Goal: Information Seeking & Learning: Check status

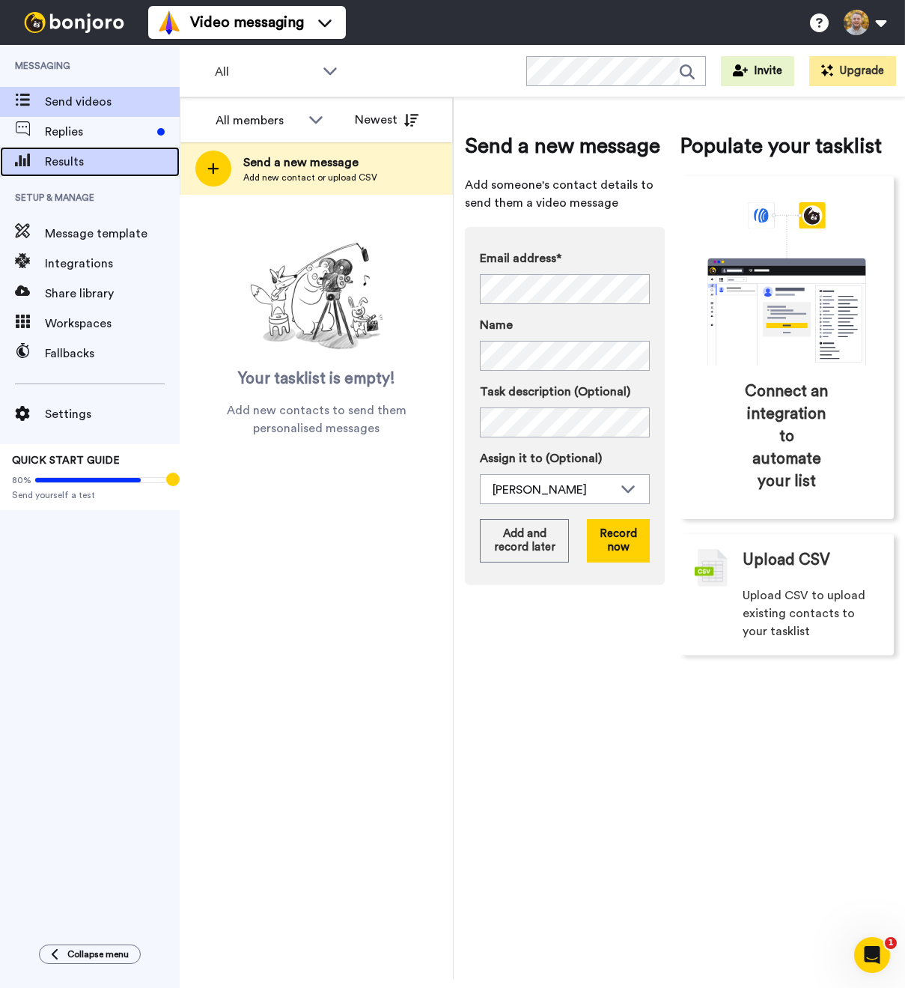
click at [58, 152] on div "Results" at bounding box center [90, 162] width 180 height 30
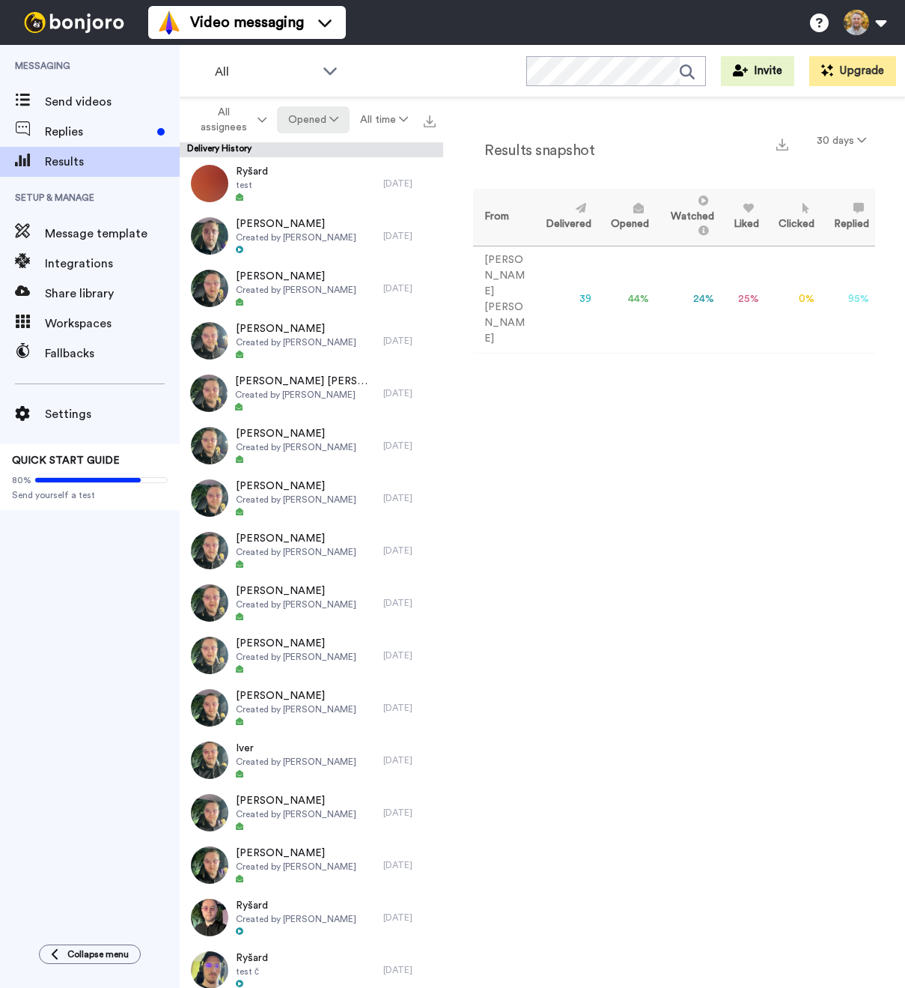
click at [309, 130] on button "Opened" at bounding box center [313, 119] width 72 height 27
click at [309, 124] on button "Opened" at bounding box center [313, 119] width 72 height 27
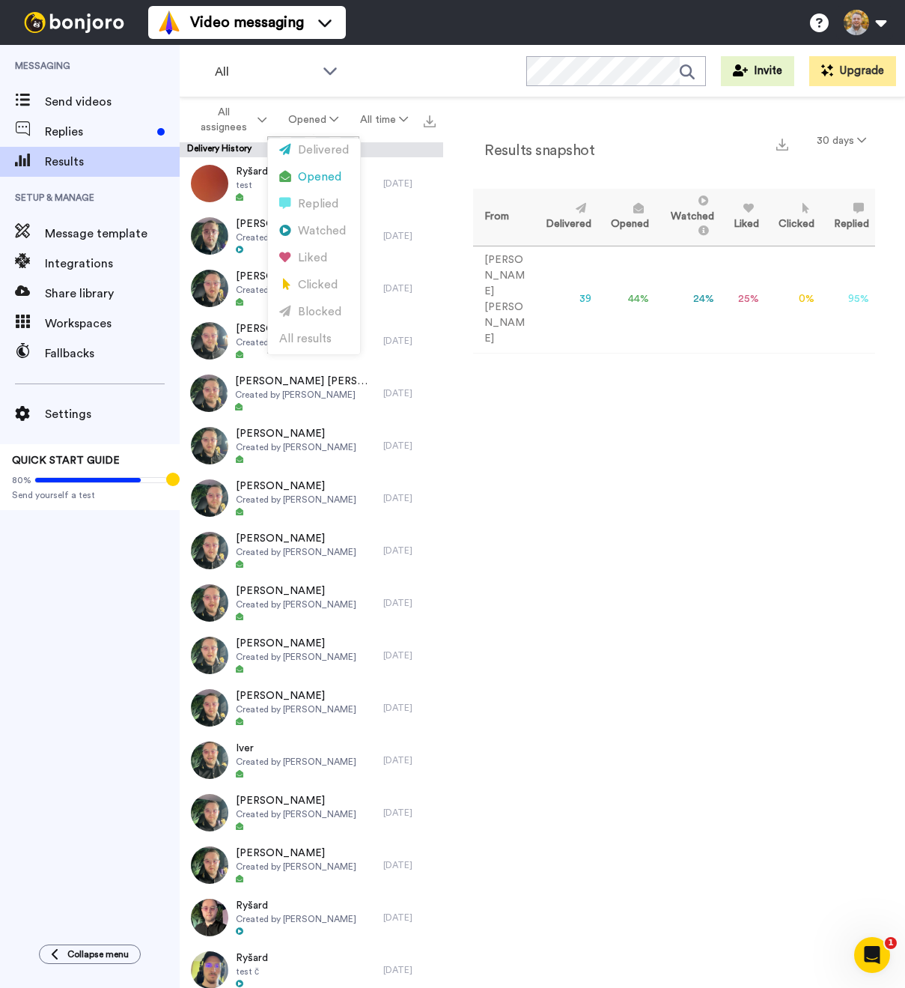
click at [601, 374] on div "Results snapshot 30 days From Delivered Opened Watched Liked Clicked Replied Fa…" at bounding box center [674, 541] width 462 height 889
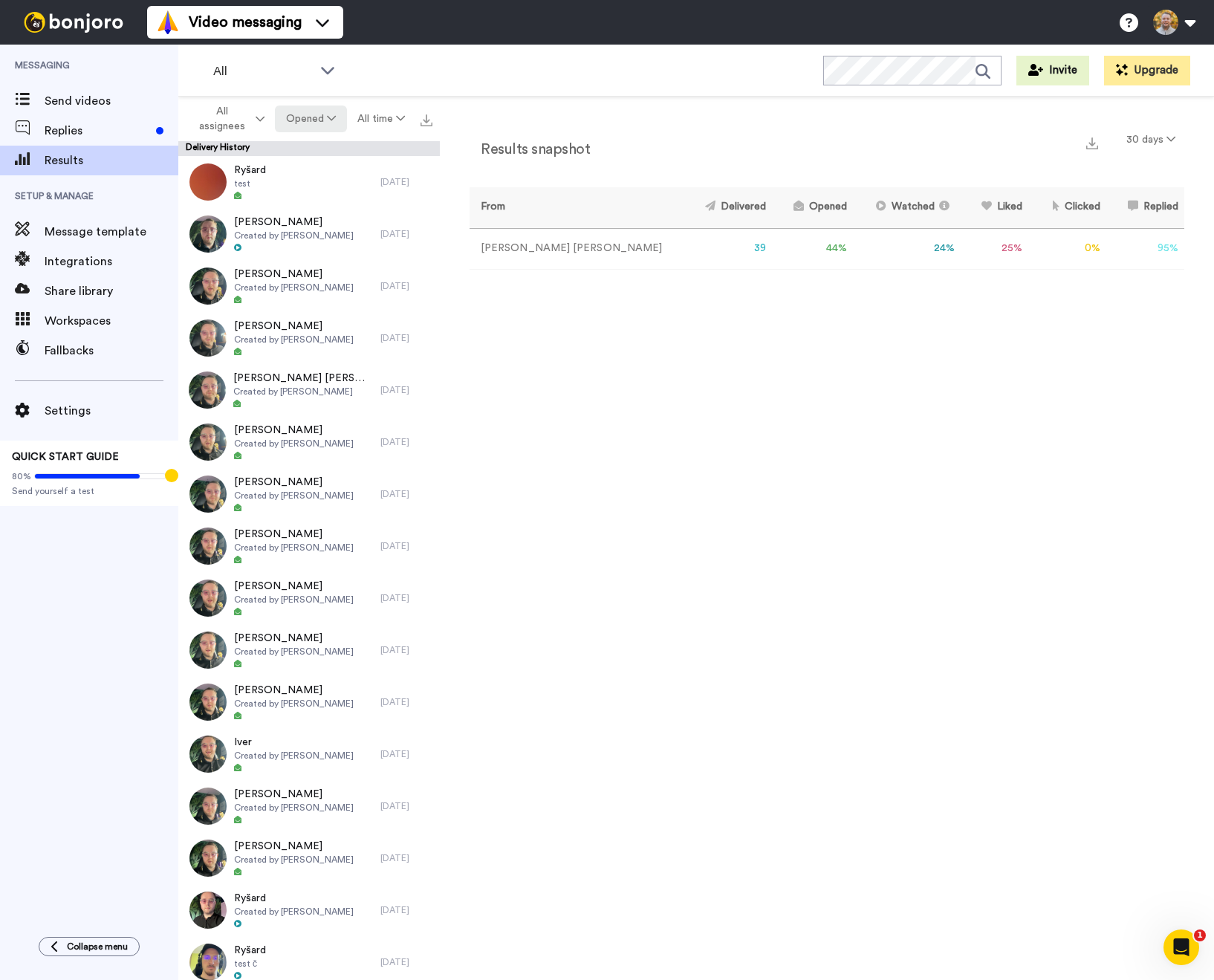
click at [312, 128] on button "Opened" at bounding box center [310, 118] width 71 height 27
click at [323, 250] on div "Liked" at bounding box center [311, 256] width 69 height 16
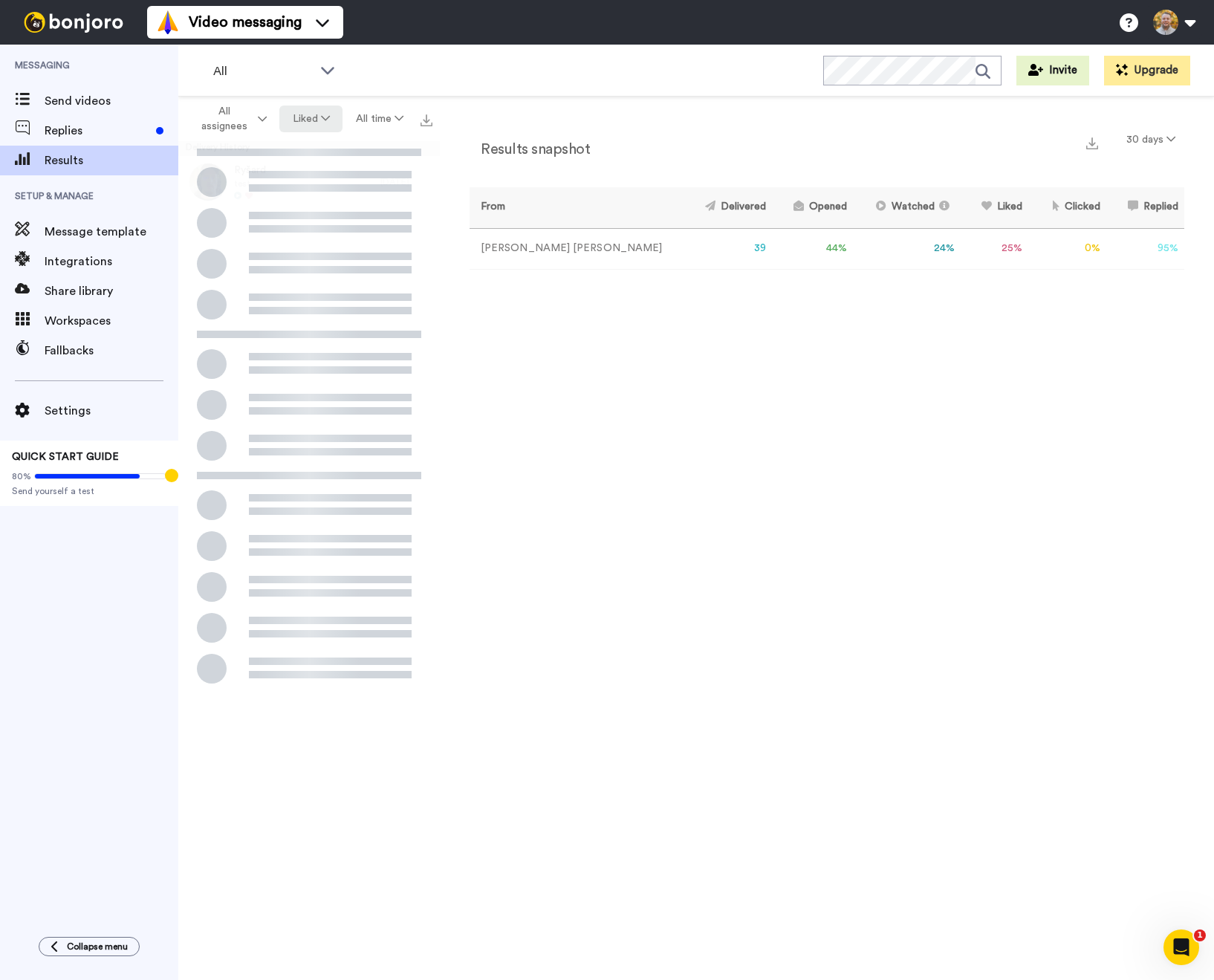
click at [312, 126] on button "Liked" at bounding box center [311, 118] width 63 height 27
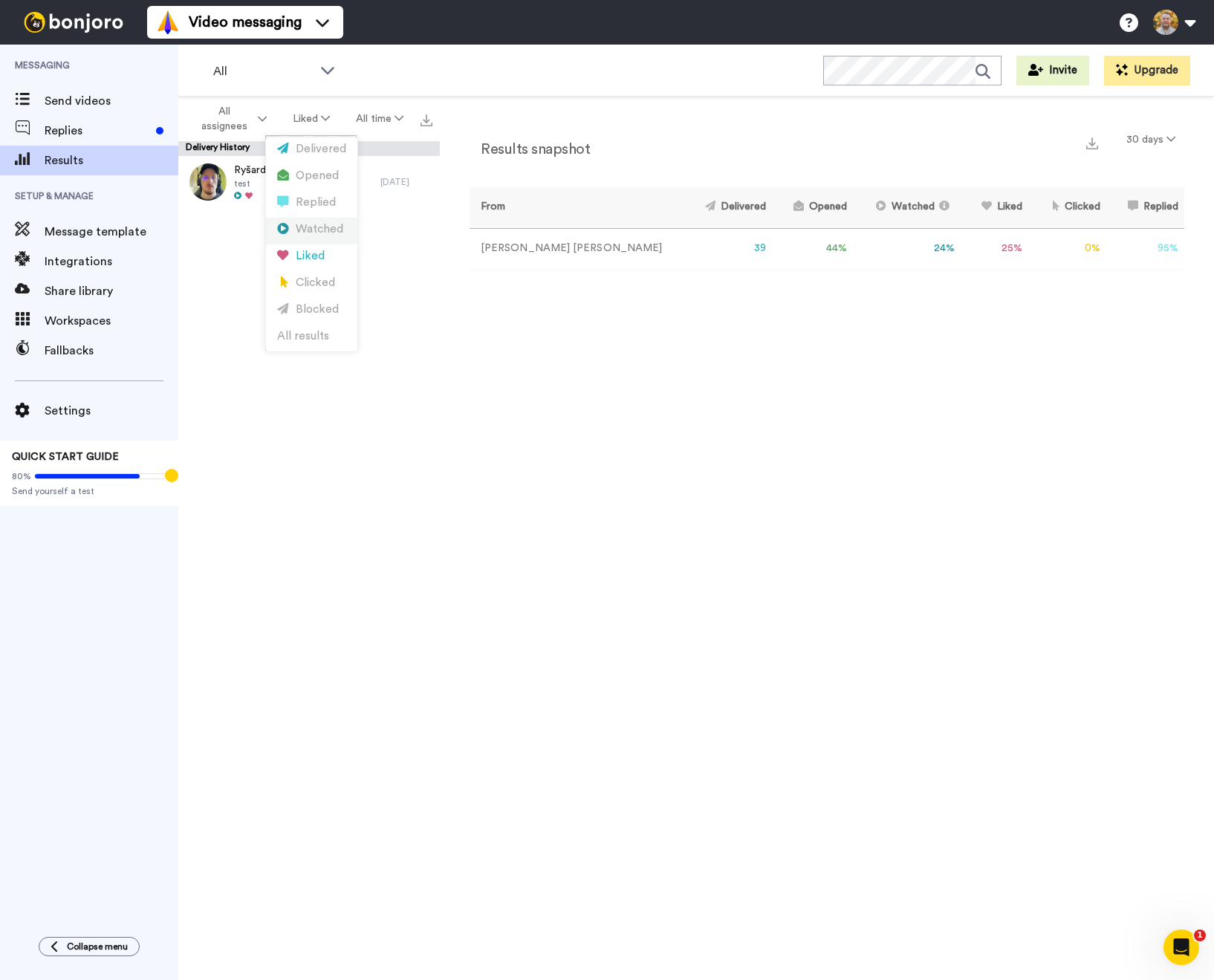
click at [323, 225] on div "Watched" at bounding box center [311, 229] width 69 height 16
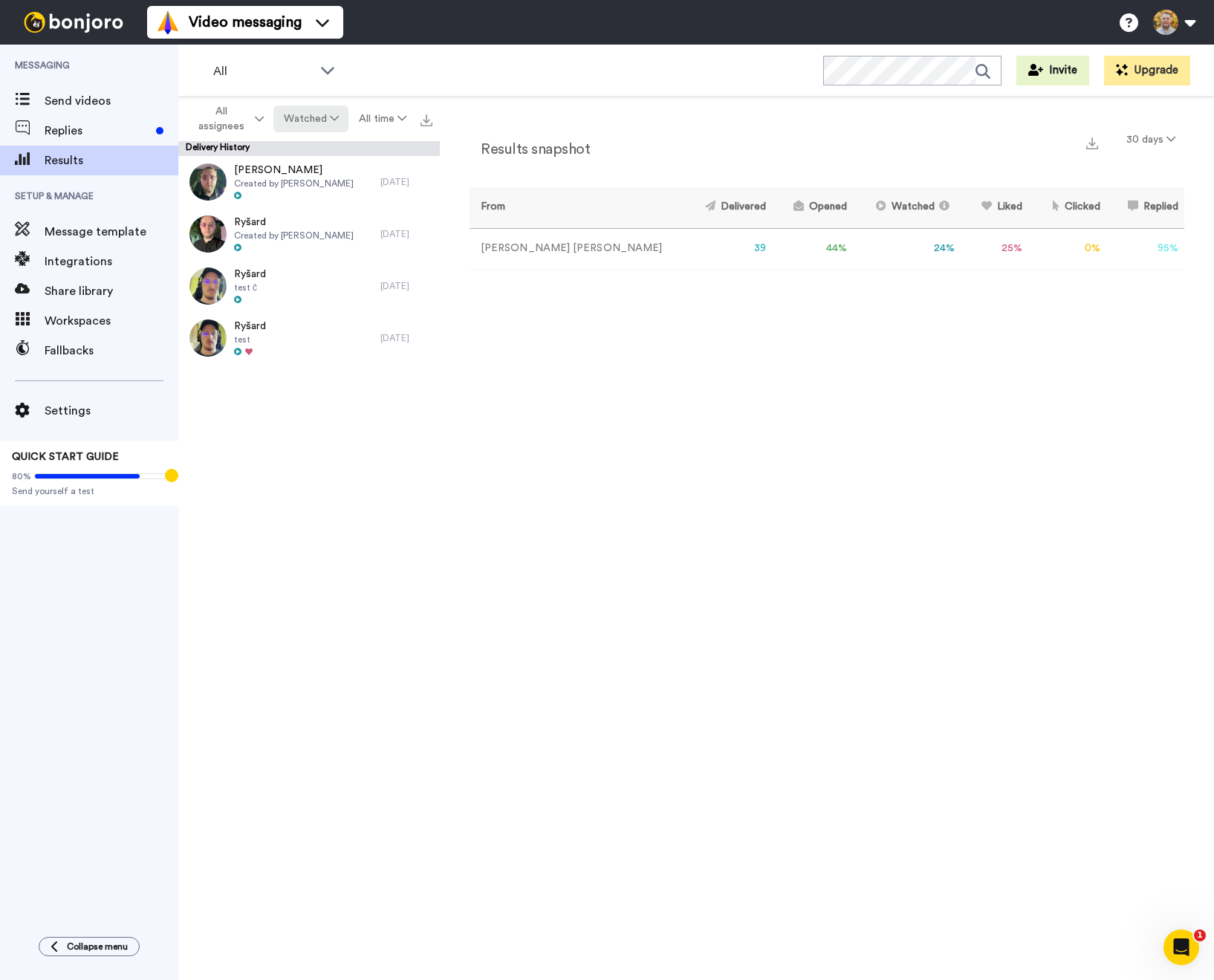
click at [301, 120] on button "Watched" at bounding box center [311, 118] width 75 height 27
click at [331, 184] on li "Opened" at bounding box center [311, 177] width 91 height 27
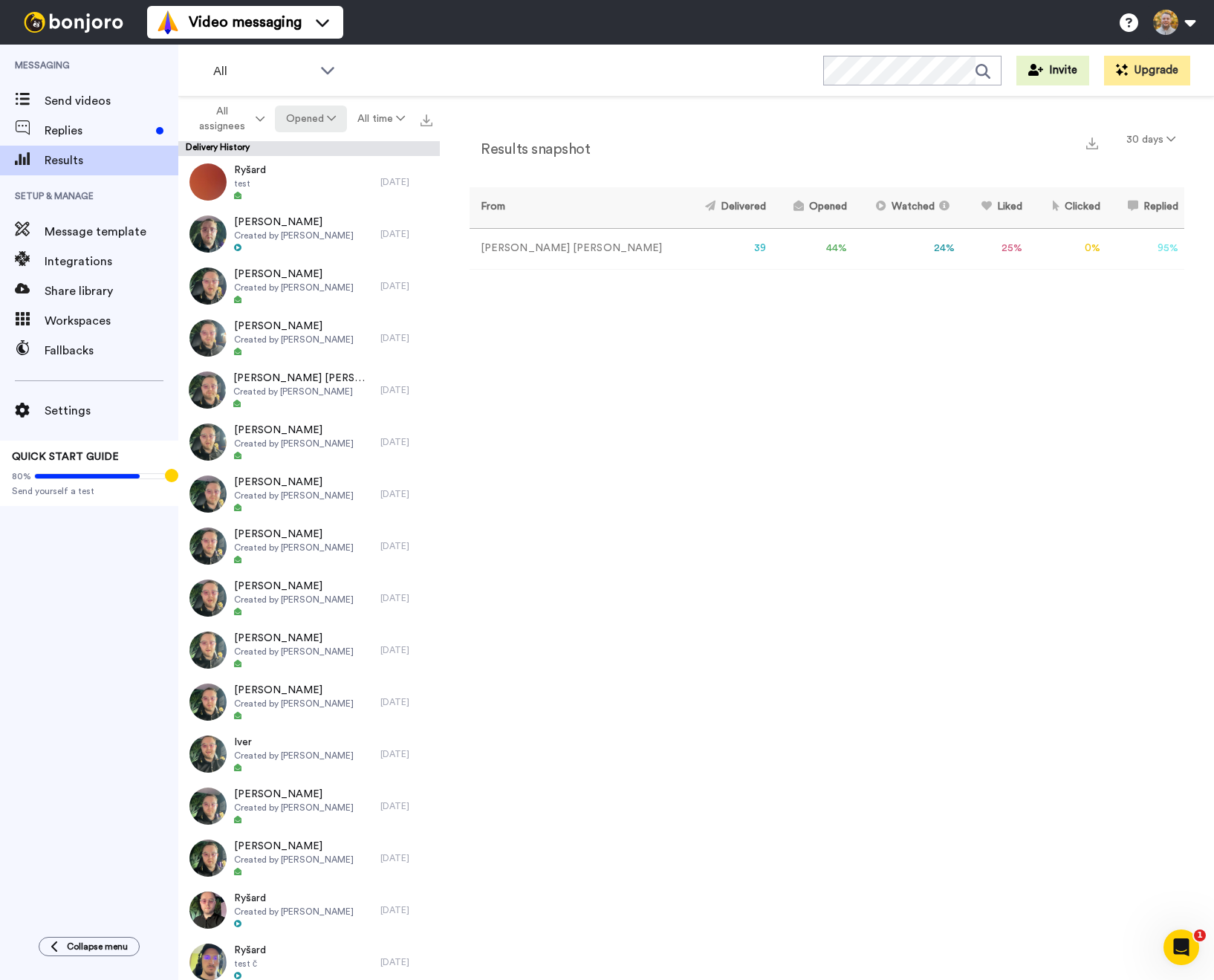
click at [316, 128] on button "Opened" at bounding box center [310, 118] width 71 height 27
click at [315, 124] on button "Opened" at bounding box center [310, 118] width 71 height 27
drag, startPoint x: 560, startPoint y: 340, endPoint x: 557, endPoint y: 330, distance: 10.4
click at [560, 339] on div "Results snapshot 30 days From Delivered Opened Watched Liked Clicked Replied Fa…" at bounding box center [826, 542] width 774 height 891
click at [898, 147] on button "30 days" at bounding box center [1150, 139] width 66 height 27
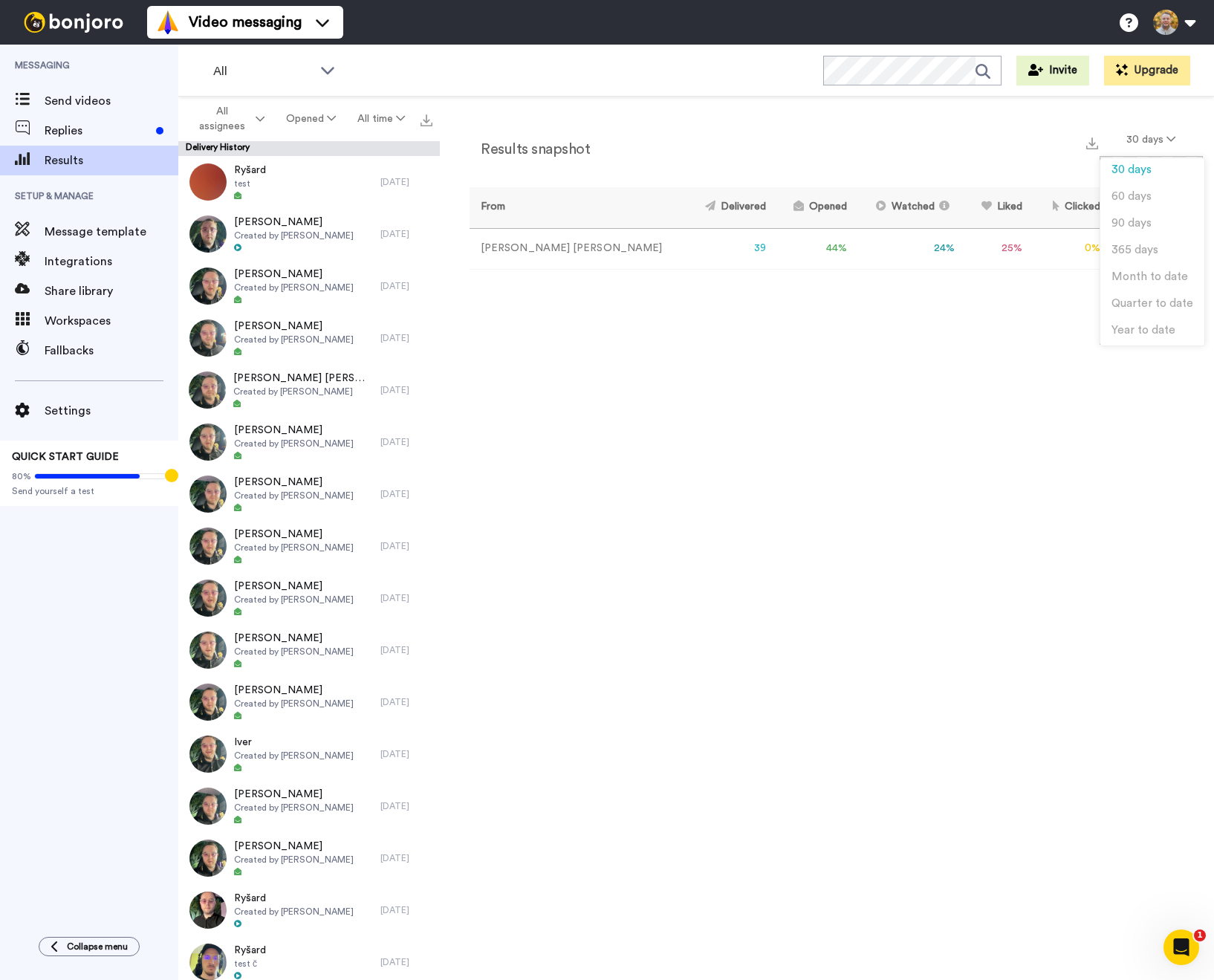
drag, startPoint x: 838, startPoint y: 438, endPoint x: 440, endPoint y: 292, distance: 423.9
click at [833, 436] on div "Results snapshot 30 days From Delivered Opened Watched Liked Clicked Replied Fa…" at bounding box center [826, 542] width 774 height 891
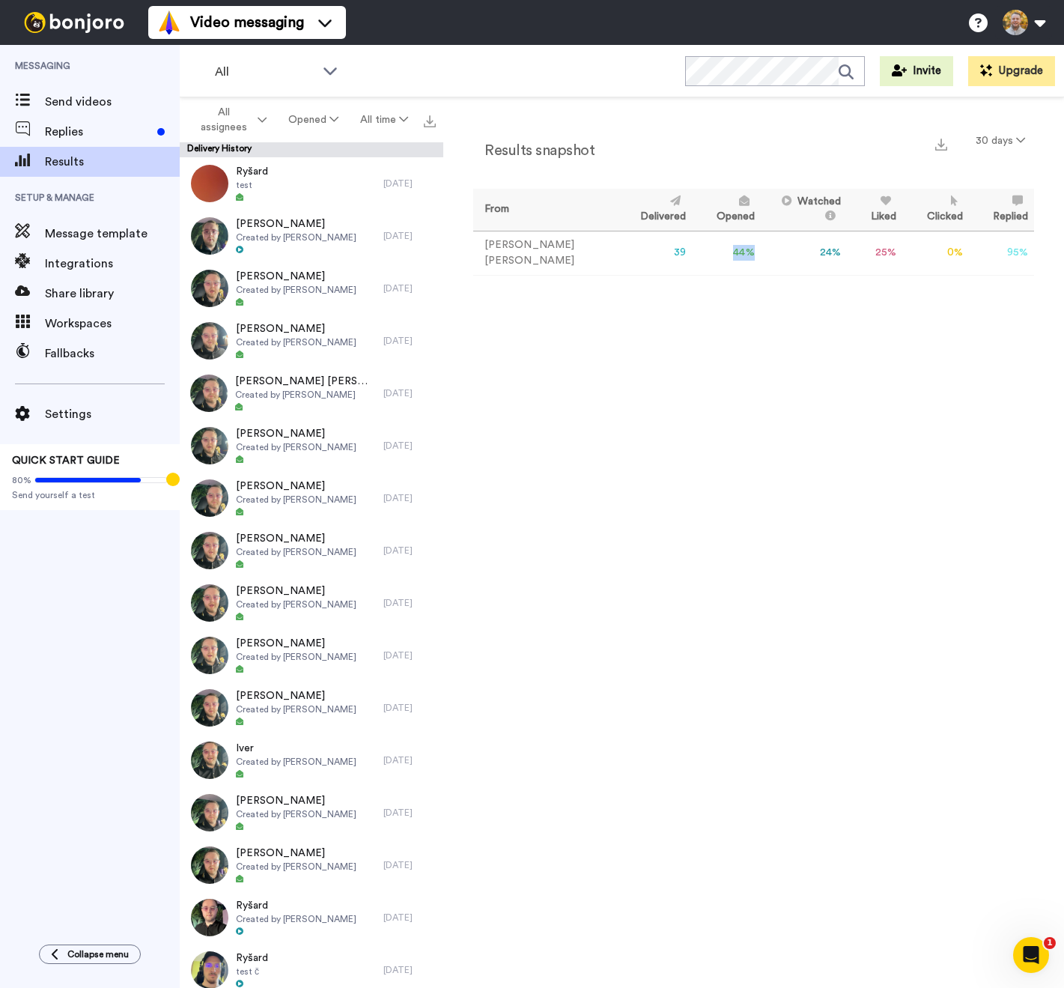
drag, startPoint x: 717, startPoint y: 252, endPoint x: 692, endPoint y: 255, distance: 24.9
click at [692, 255] on td "44 %" at bounding box center [726, 253] width 68 height 44
drag, startPoint x: 714, startPoint y: 249, endPoint x: 711, endPoint y: 258, distance: 9.7
click at [696, 249] on td "44 %" at bounding box center [726, 253] width 68 height 44
drag, startPoint x: 711, startPoint y: 258, endPoint x: 833, endPoint y: 268, distance: 123.3
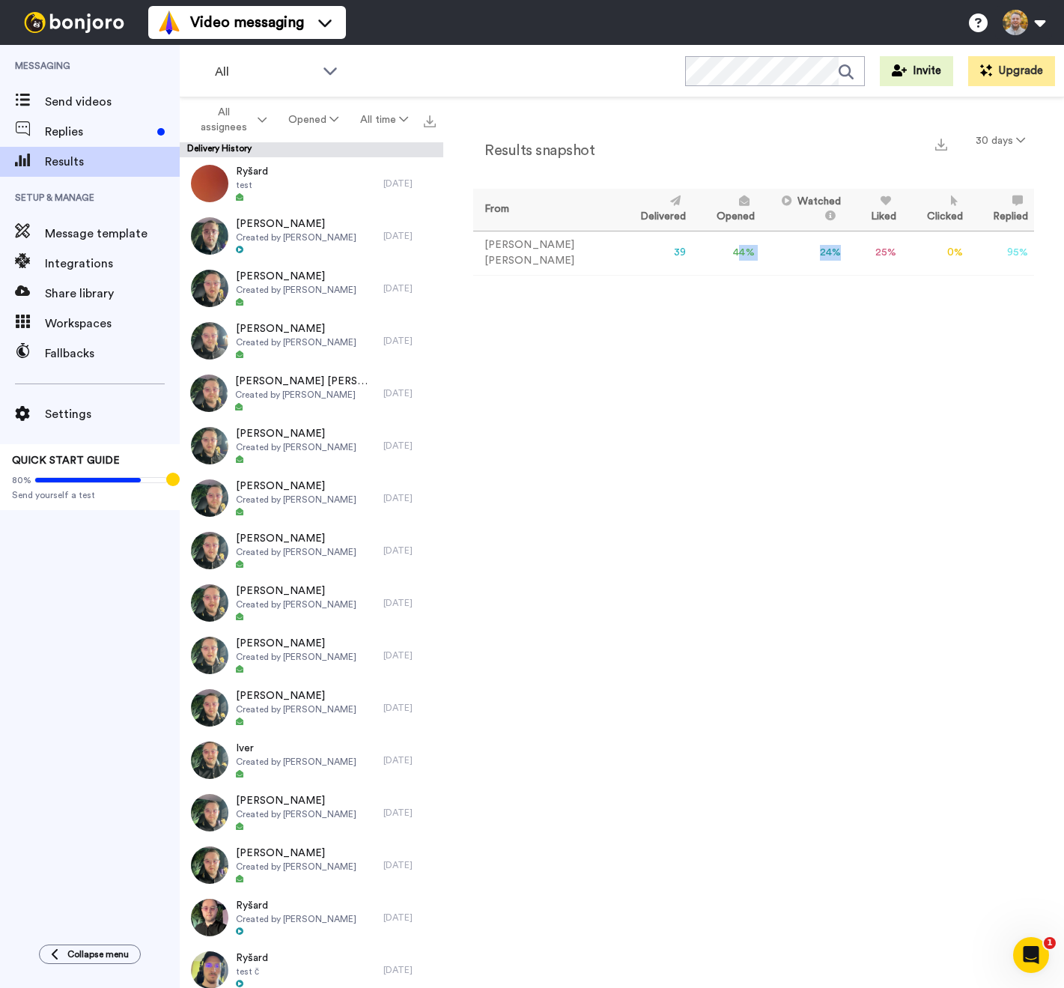
click at [774, 270] on tr "Danny Roberts 39 44 % 24 % 25 % 0 % 95 % 0" at bounding box center [753, 253] width 561 height 44
drag, startPoint x: 816, startPoint y: 261, endPoint x: 780, endPoint y: 252, distance: 36.9
click at [780, 252] on tr "Danny Roberts 39 44 % 24 % 25 % 0 % 95 % 0" at bounding box center [753, 253] width 561 height 44
drag, startPoint x: 804, startPoint y: 251, endPoint x: 815, endPoint y: 249, distance: 10.7
click at [811, 249] on td "24 %" at bounding box center [804, 253] width 87 height 44
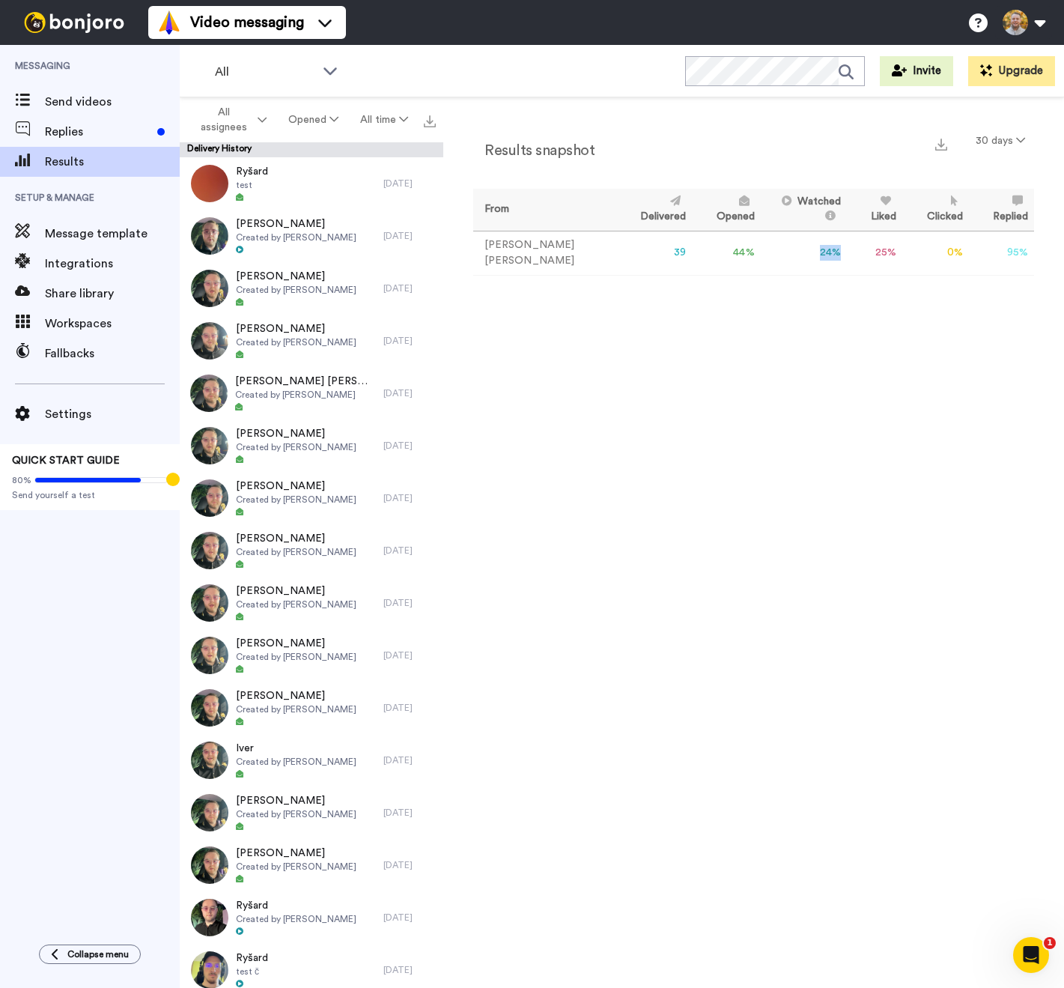
drag, startPoint x: 815, startPoint y: 249, endPoint x: 777, endPoint y: 252, distance: 37.6
click at [777, 252] on td "24 %" at bounding box center [804, 253] width 87 height 44
drag, startPoint x: 790, startPoint y: 254, endPoint x: 808, endPoint y: 255, distance: 18.0
click at [801, 254] on td "24 %" at bounding box center [804, 253] width 87 height 44
click at [752, 309] on div "Results snapshot 30 days From Delivered Opened Watched Liked Clicked Replied Fa…" at bounding box center [753, 546] width 621 height 898
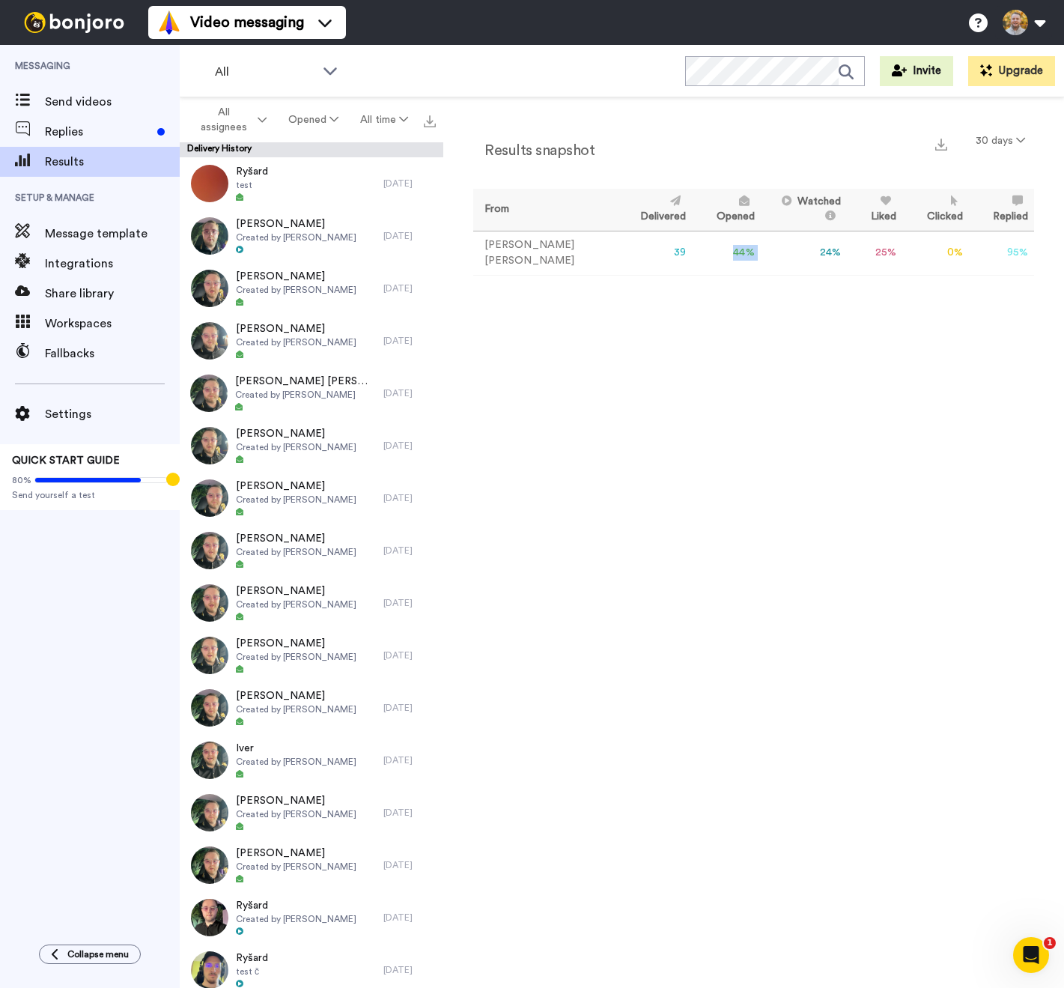
drag, startPoint x: 731, startPoint y: 254, endPoint x: 651, endPoint y: 247, distance: 80.4
click at [651, 247] on tr "Danny Roberts 39 44 % 24 % 25 % 0 % 95 % 0" at bounding box center [753, 253] width 561 height 44
click at [779, 284] on div "Results snapshot 30 days From Delivered Opened Watched Liked Clicked Replied Fa…" at bounding box center [753, 208] width 561 height 163
click at [792, 254] on td "24 %" at bounding box center [804, 253] width 87 height 44
drag, startPoint x: 804, startPoint y: 250, endPoint x: 823, endPoint y: 247, distance: 19.0
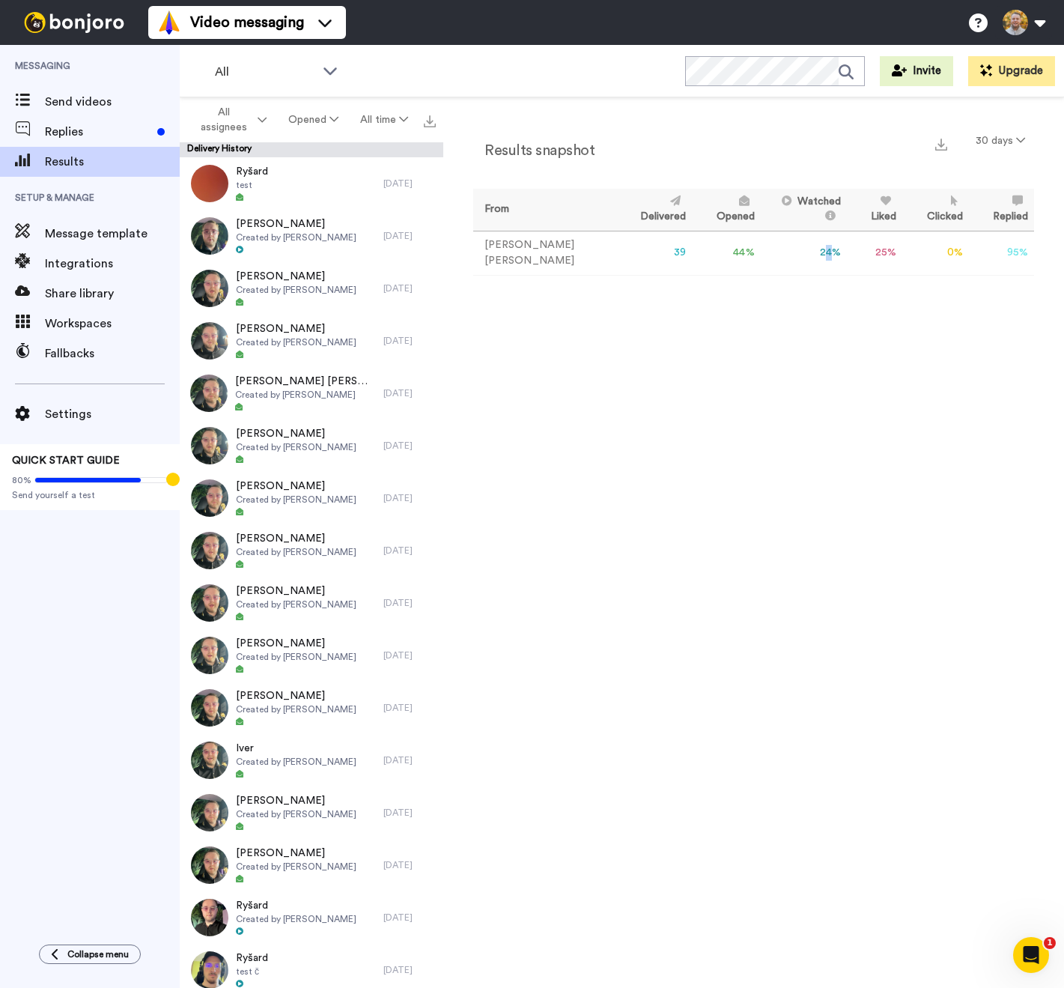
click at [809, 249] on td "24 %" at bounding box center [804, 253] width 87 height 44
drag, startPoint x: 823, startPoint y: 247, endPoint x: 800, endPoint y: 221, distance: 35.0
click at [798, 251] on tr "Danny Roberts 39 44 % 24 % 25 % 0 % 95 % 0" at bounding box center [753, 253] width 561 height 44
click at [806, 344] on div "Results snapshot 30 days From Delivered Opened Watched Liked Clicked Replied Fa…" at bounding box center [753, 546] width 621 height 898
drag, startPoint x: 811, startPoint y: 247, endPoint x: 786, endPoint y: 250, distance: 25.6
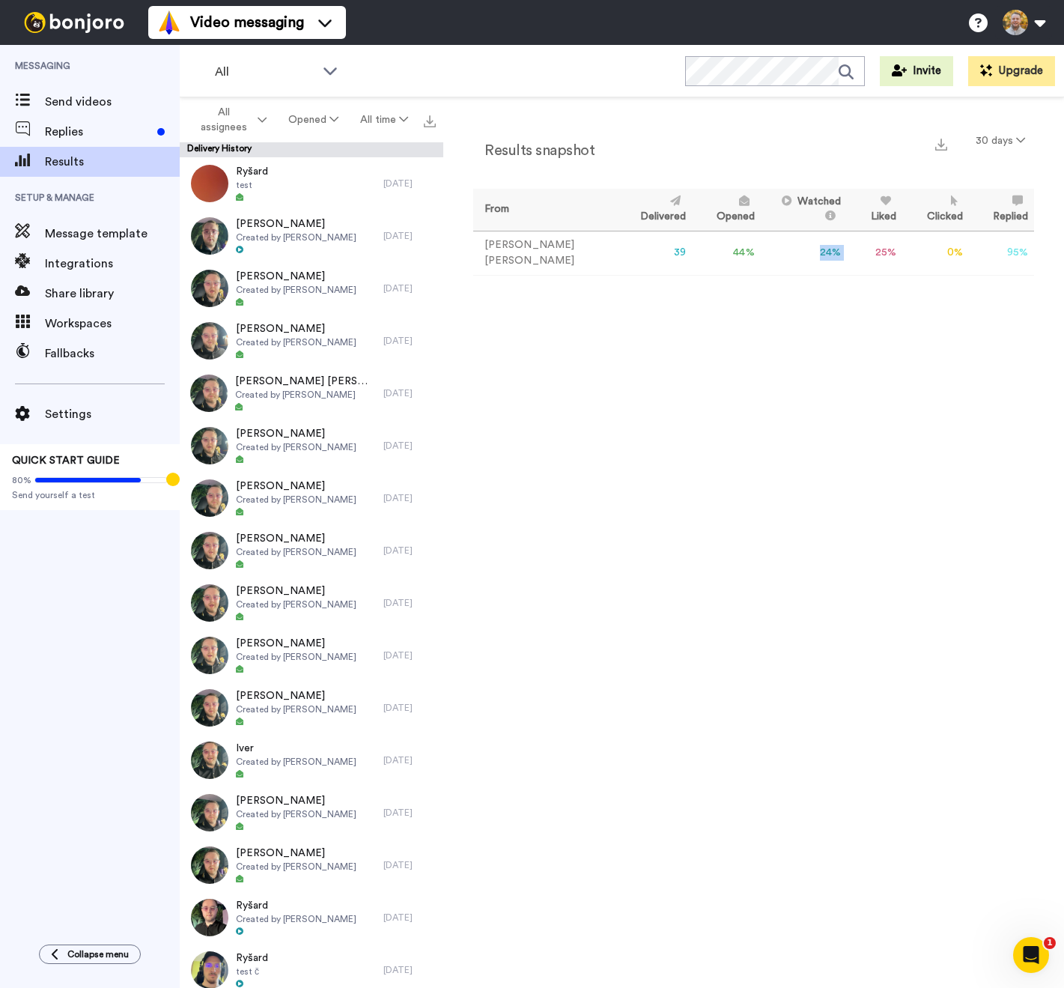
click at [786, 250] on tr "Danny Roberts 39 44 % 24 % 25 % 0 % 95 % 0" at bounding box center [753, 253] width 561 height 44
drag, startPoint x: 839, startPoint y: 271, endPoint x: 554, endPoint y: 302, distance: 287.0
click at [835, 273] on div "Results snapshot 30 days From Delivered Opened Watched Liked Clicked Replied Fa…" at bounding box center [753, 208] width 561 height 163
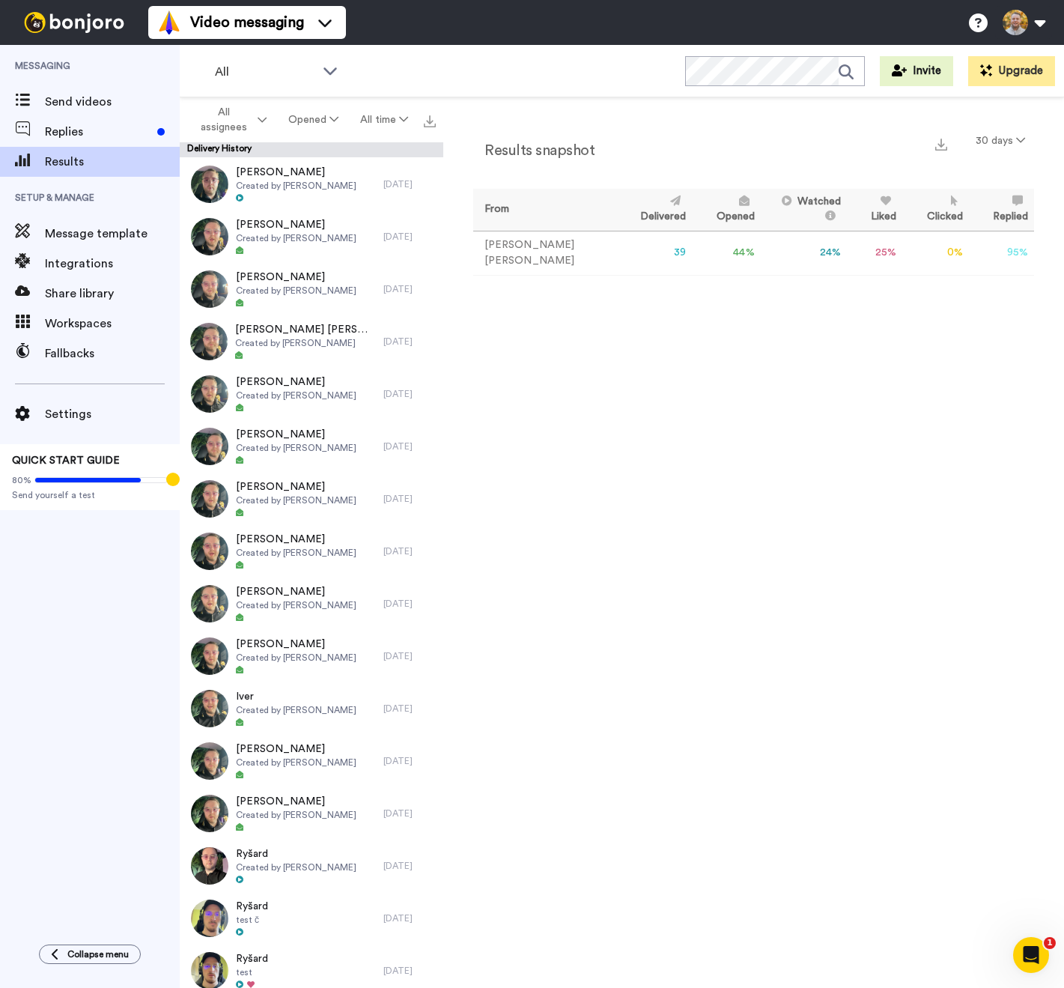
drag, startPoint x: 563, startPoint y: 464, endPoint x: 476, endPoint y: 469, distance: 87.0
click at [564, 464] on div "Results snapshot 30 days From Delivered Opened Watched Liked Clicked Replied Fa…" at bounding box center [753, 546] width 621 height 898
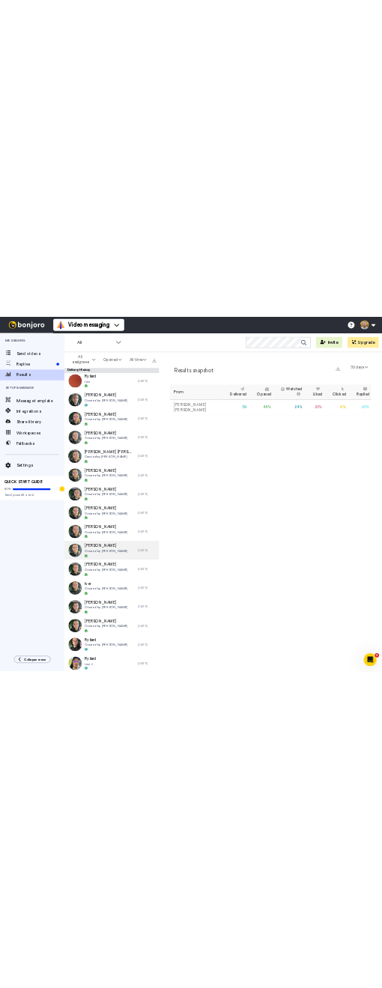
scroll to position [0, 0]
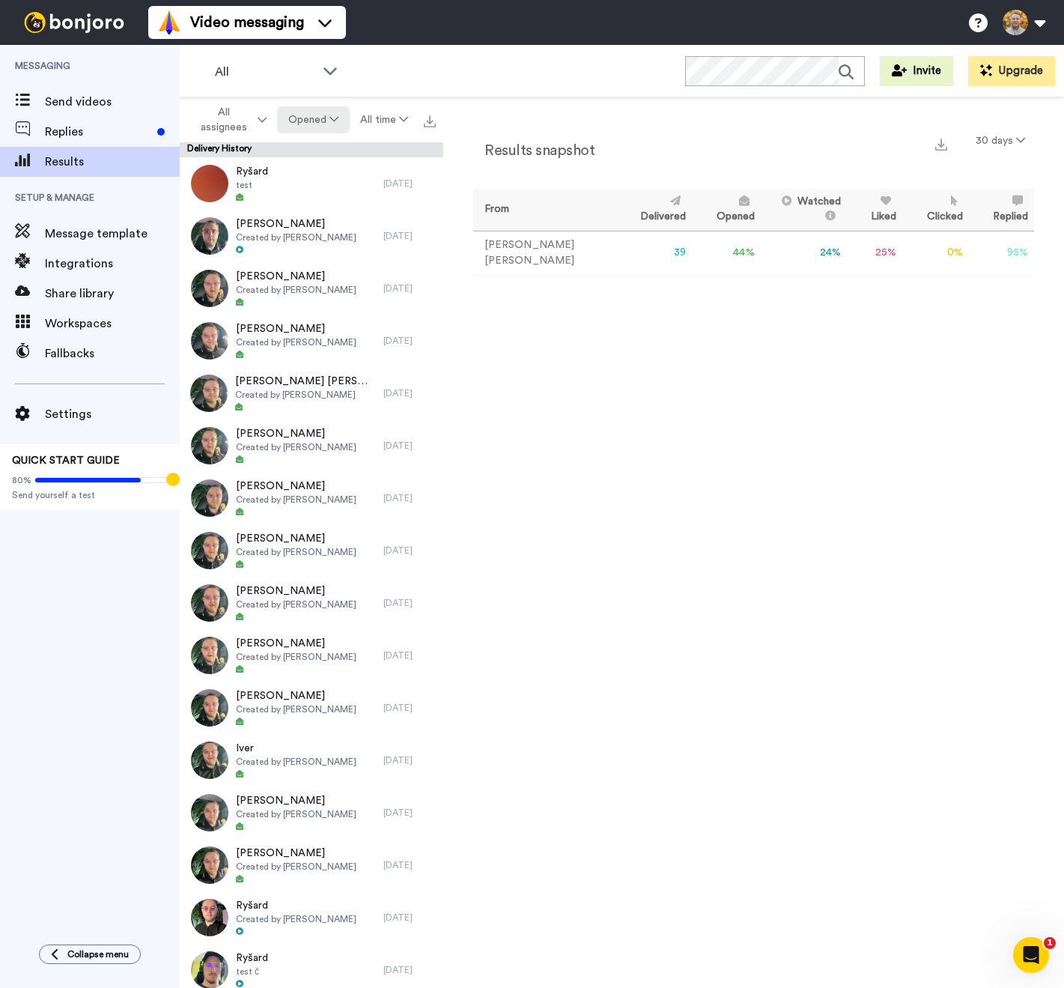
click at [294, 117] on button "Opened" at bounding box center [313, 119] width 72 height 27
click at [326, 231] on div "Watched" at bounding box center [314, 231] width 70 height 16
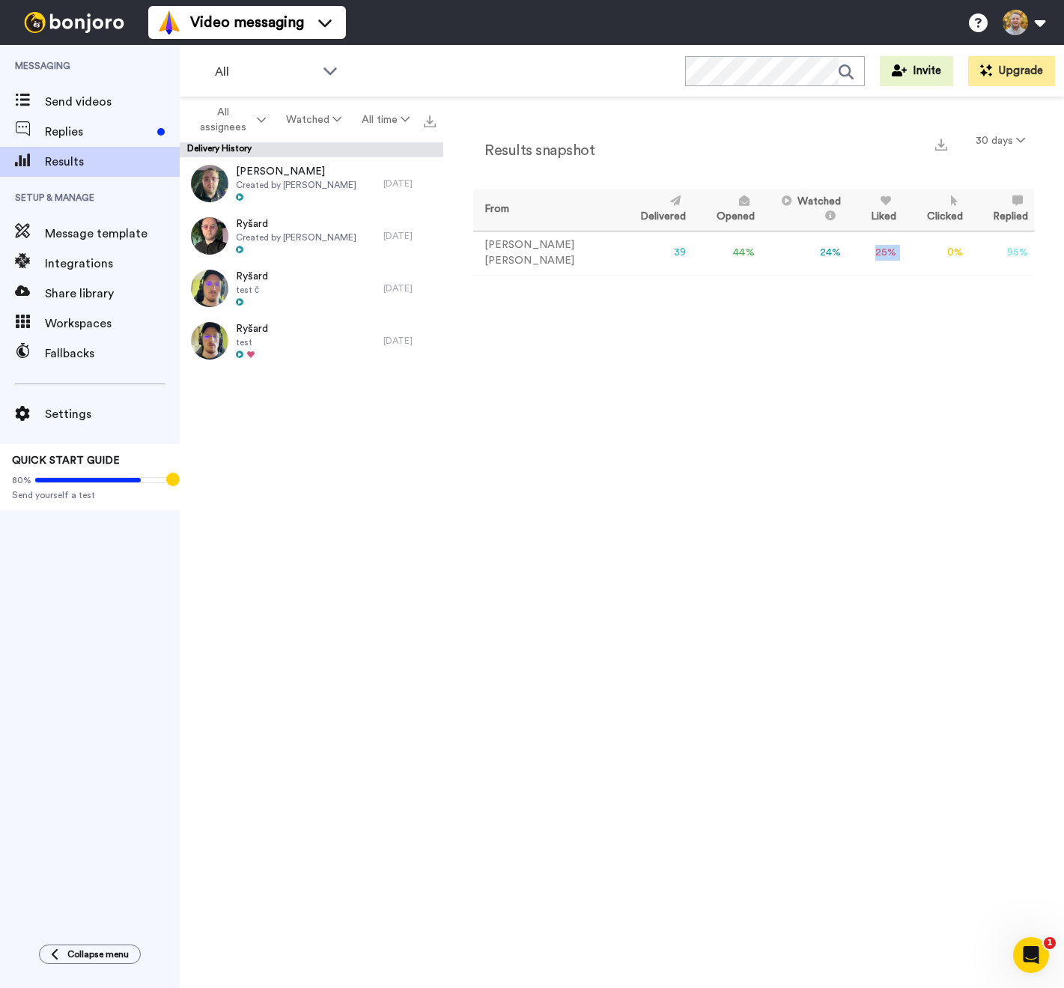
drag, startPoint x: 886, startPoint y: 254, endPoint x: 851, endPoint y: 252, distance: 34.5
click at [851, 252] on tr "Danny Roberts 39 44 % 24 % 25 % 0 % 95 % 0" at bounding box center [753, 253] width 561 height 44
drag, startPoint x: 851, startPoint y: 252, endPoint x: 899, endPoint y: 253, distance: 47.9
click at [899, 253] on tr "Danny Roberts 39 44 % 24 % 25 % 0 % 95 % 0" at bounding box center [753, 253] width 561 height 44
click at [902, 253] on td "0 %" at bounding box center [935, 253] width 66 height 44
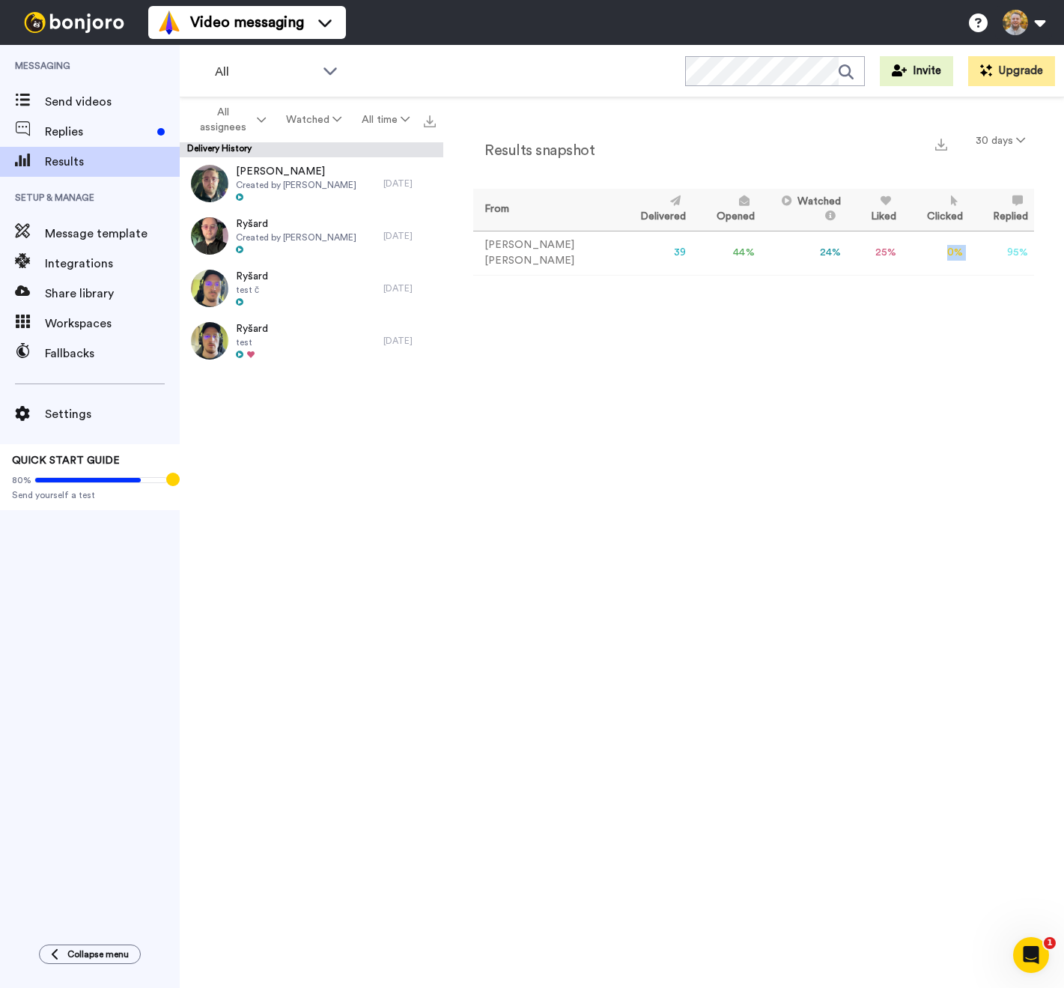
drag, startPoint x: 941, startPoint y: 247, endPoint x: 918, endPoint y: 247, distance: 22.5
click at [905, 247] on tr "Danny Roberts 39 44 % 24 % 25 % 0 % 95 % 0" at bounding box center [753, 253] width 561 height 44
drag, startPoint x: 914, startPoint y: 247, endPoint x: 854, endPoint y: 240, distance: 60.3
click at [905, 247] on td "0 %" at bounding box center [935, 253] width 66 height 44
click at [821, 210] on icon at bounding box center [828, 215] width 15 height 10
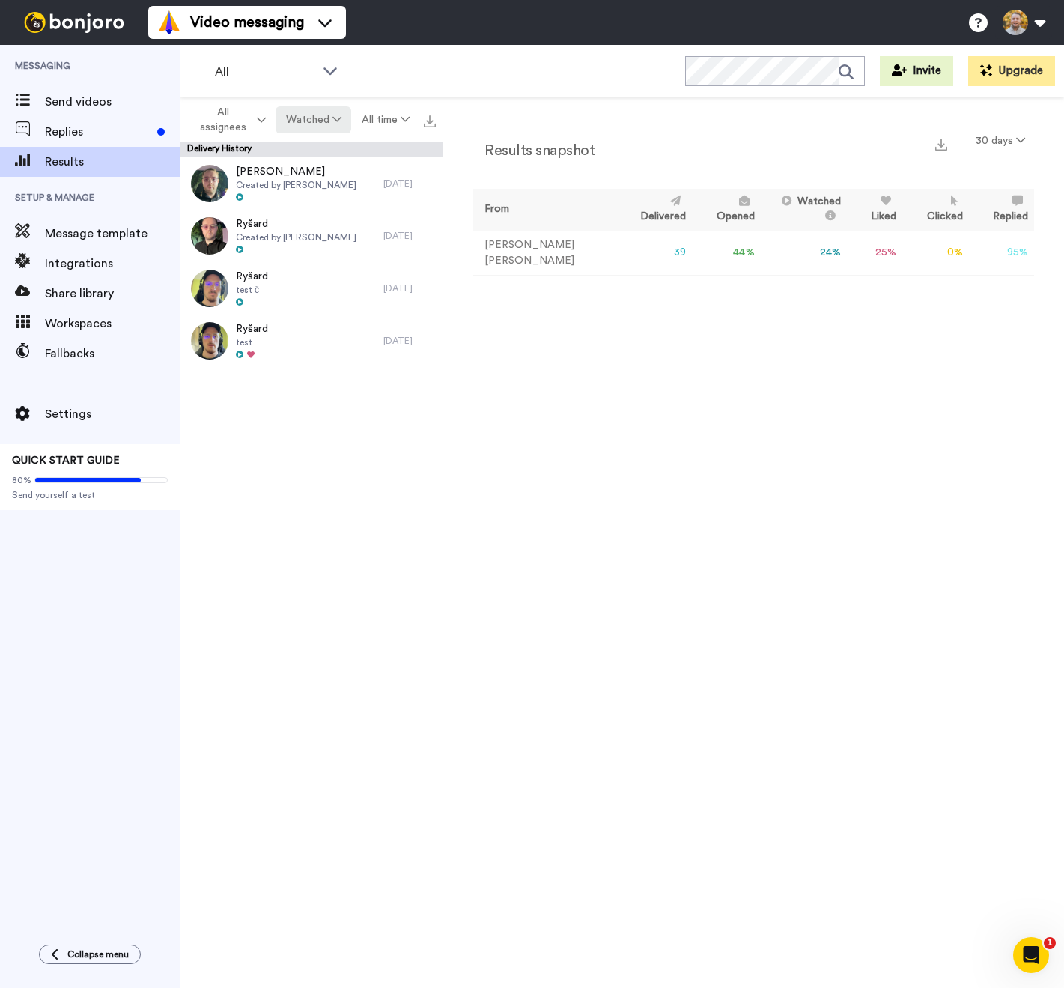
click at [303, 128] on button "Watched" at bounding box center [314, 119] width 76 height 27
click at [313, 150] on div "Delivered" at bounding box center [314, 150] width 70 height 16
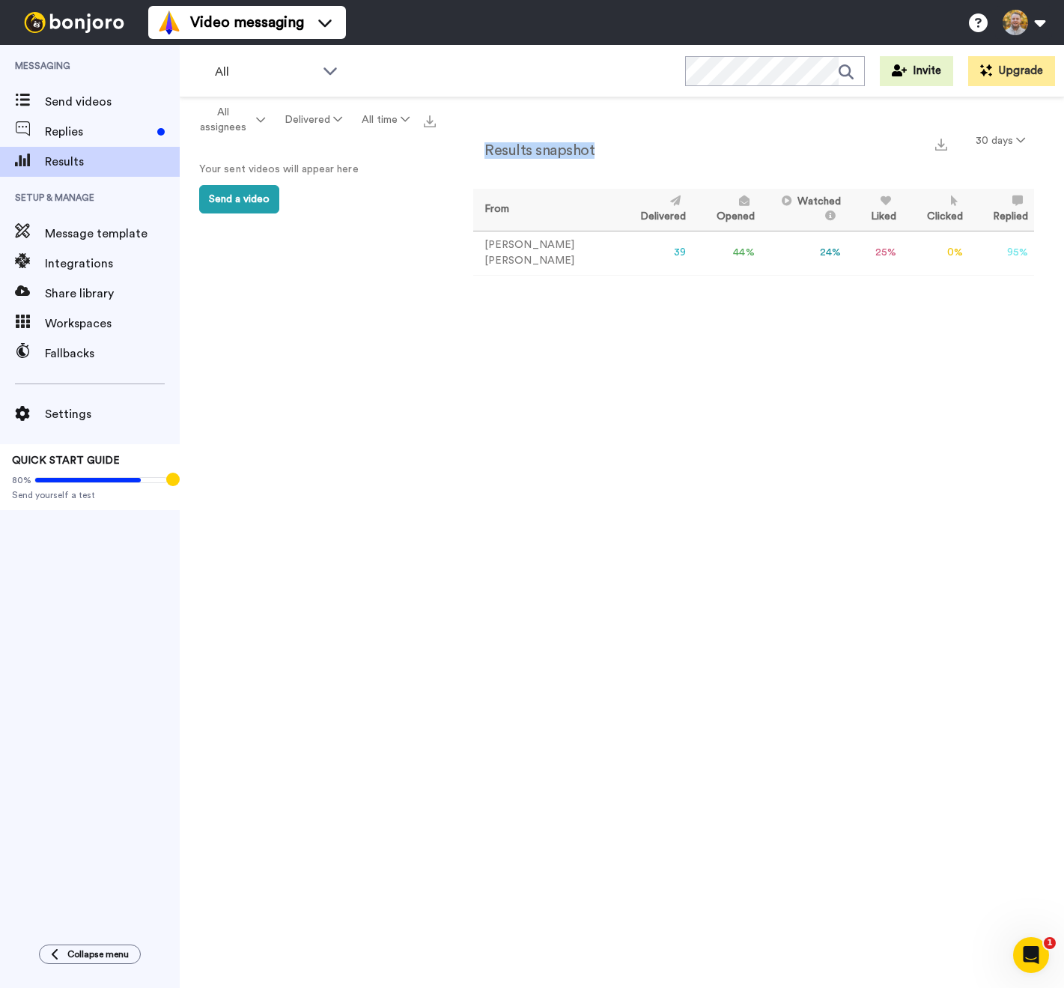
drag, startPoint x: 486, startPoint y: 157, endPoint x: 596, endPoint y: 158, distance: 110.1
click at [596, 158] on div "Results snapshot 30 days" at bounding box center [753, 146] width 561 height 39
click at [597, 158] on div "Results snapshot 30 days" at bounding box center [753, 146] width 561 height 39
drag, startPoint x: 590, startPoint y: 154, endPoint x: 487, endPoint y: 151, distance: 103.4
click at [484, 151] on div "Results snapshot 30 days" at bounding box center [753, 146] width 561 height 39
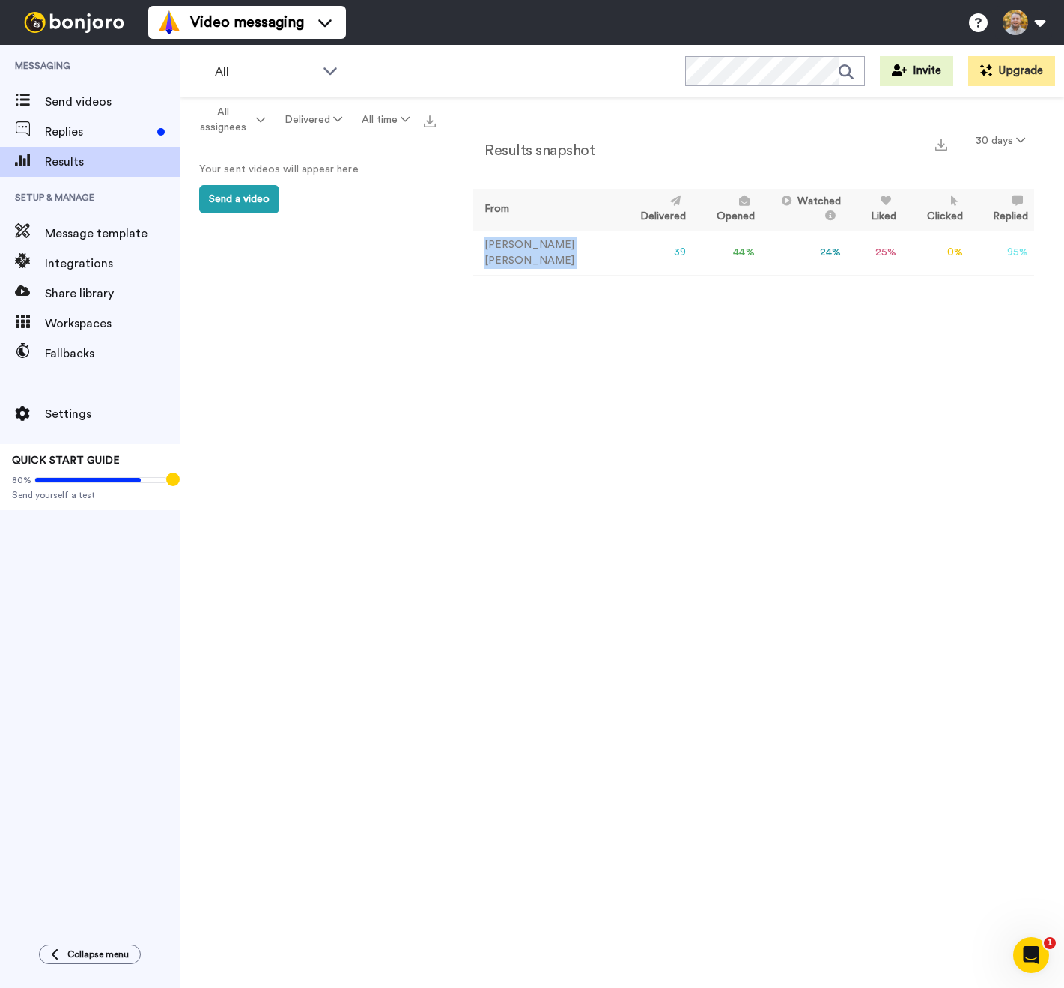
drag, startPoint x: 491, startPoint y: 253, endPoint x: 575, endPoint y: 253, distance: 83.9
click at [574, 253] on tr "Danny Roberts 39 44 % 24 % 25 % 0 % 95 % 0" at bounding box center [753, 253] width 561 height 44
click at [594, 300] on div "Results snapshot 30 days From Delivered Opened Watched Liked Clicked Replied Fa…" at bounding box center [753, 546] width 621 height 898
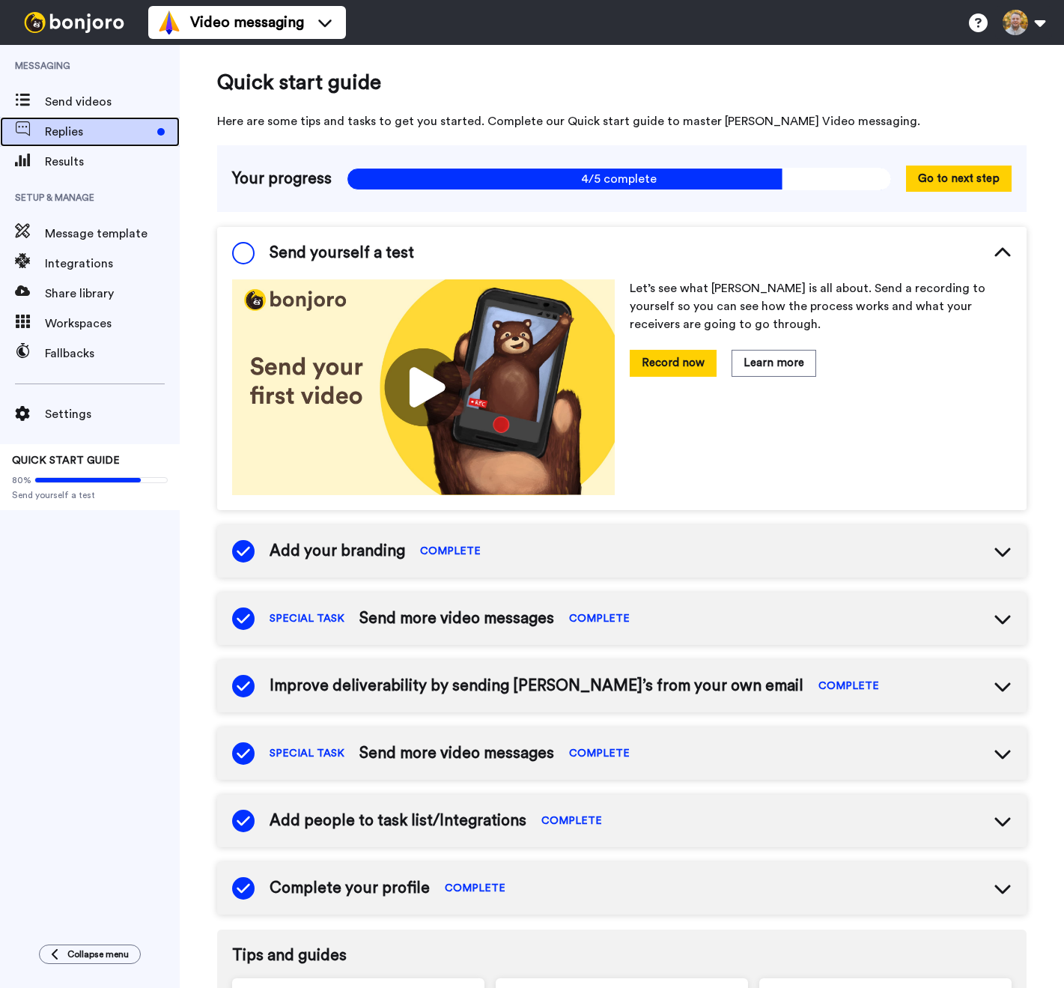
click at [103, 130] on span "Replies" at bounding box center [98, 132] width 106 height 18
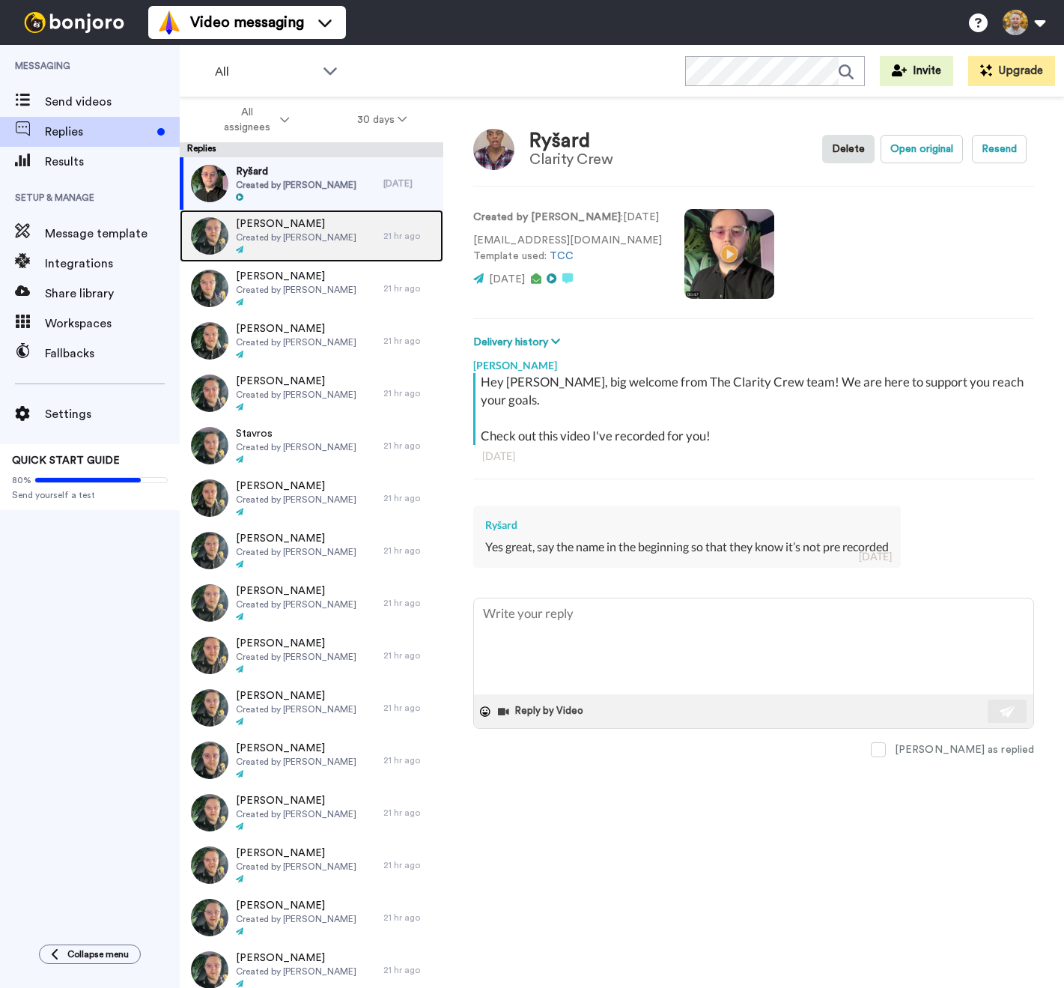
click at [306, 247] on div at bounding box center [296, 250] width 121 height 10
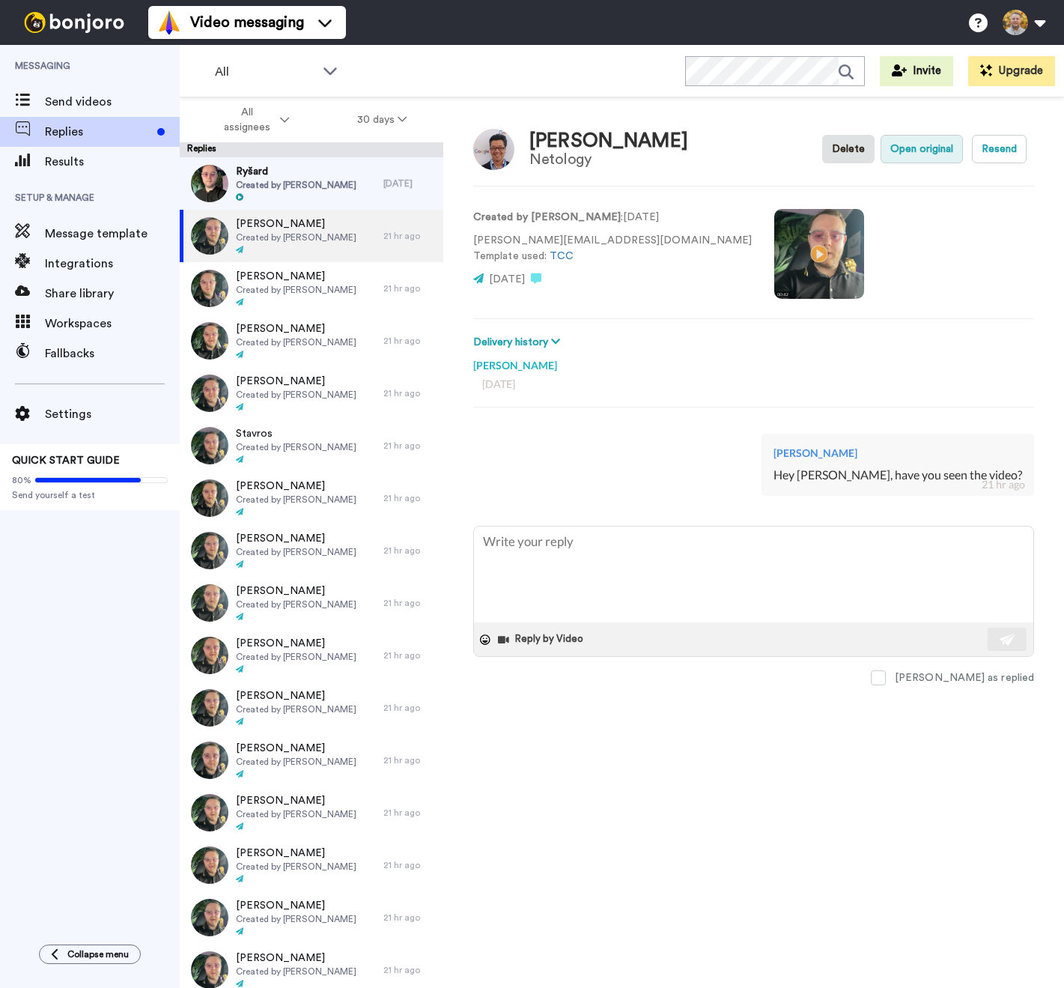
click at [929, 160] on button "Open original" at bounding box center [922, 149] width 82 height 28
click at [904, 211] on div "Created by Danny Roberts : 11 days ago nicholas.ho@netology.com.au Template use…" at bounding box center [753, 252] width 561 height 102
click at [906, 282] on div "Created by Danny Roberts : 11 days ago nicholas.ho@netology.com.au Template use…" at bounding box center [753, 252] width 561 height 102
click at [907, 180] on div "Nicholas Ho Netology Delete Open original Resend Created by Danny Roberts : 11 …" at bounding box center [753, 568] width 621 height 943
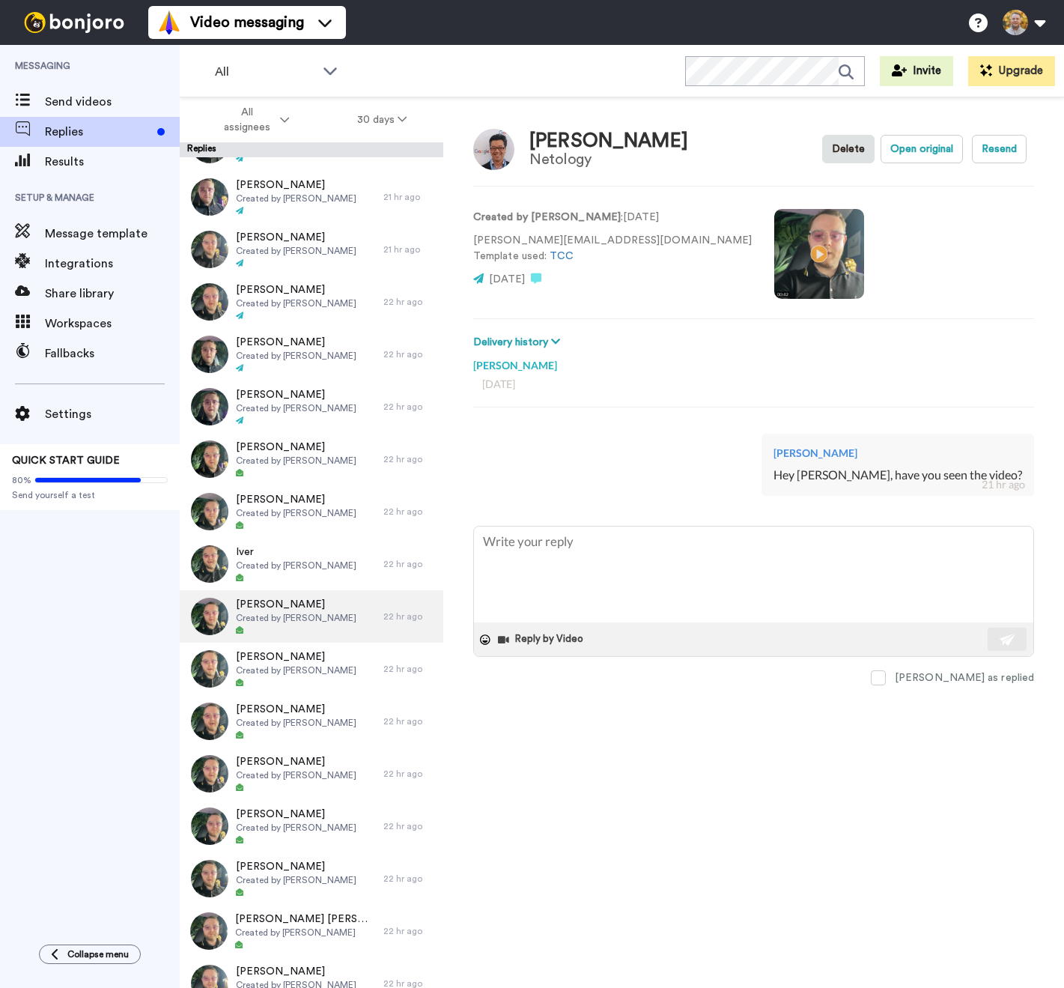
scroll to position [1035, 0]
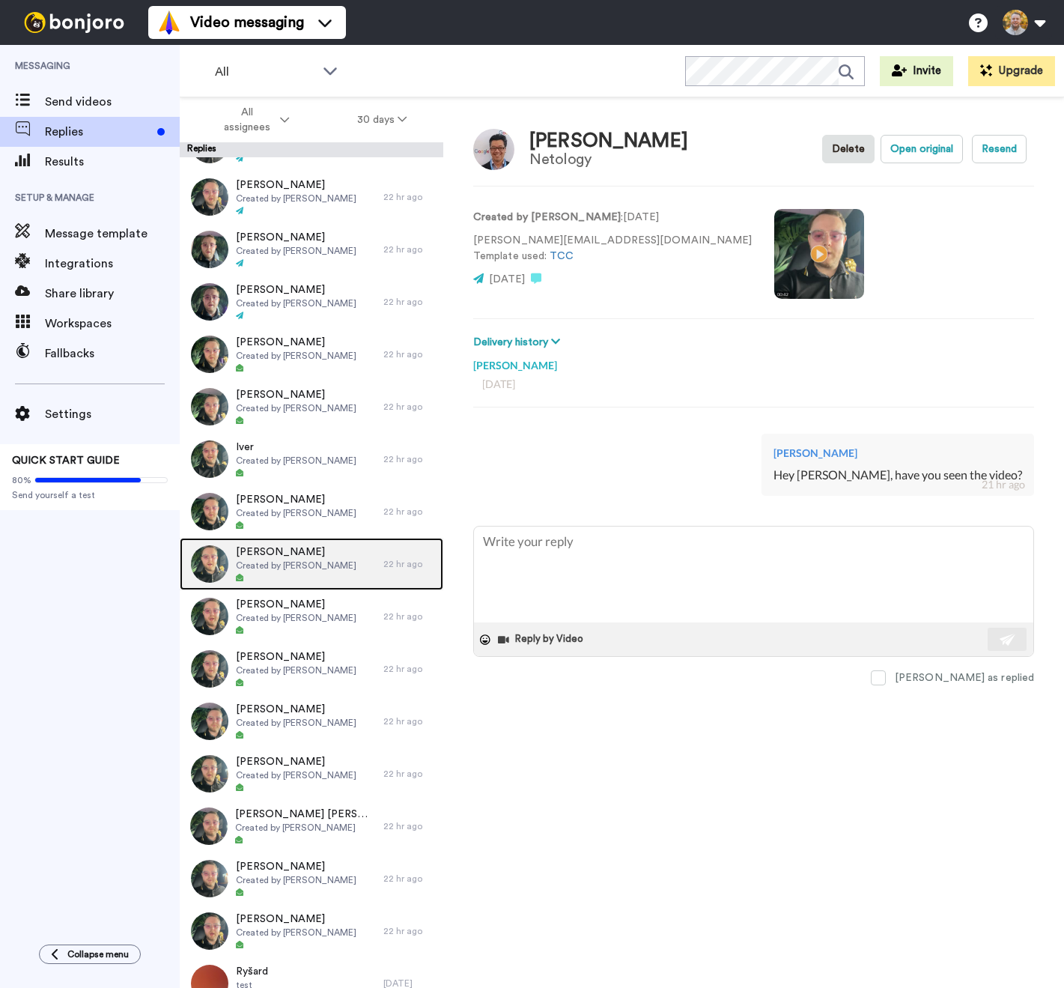
click at [328, 570] on span "Created by Danny Roberts" at bounding box center [296, 565] width 121 height 12
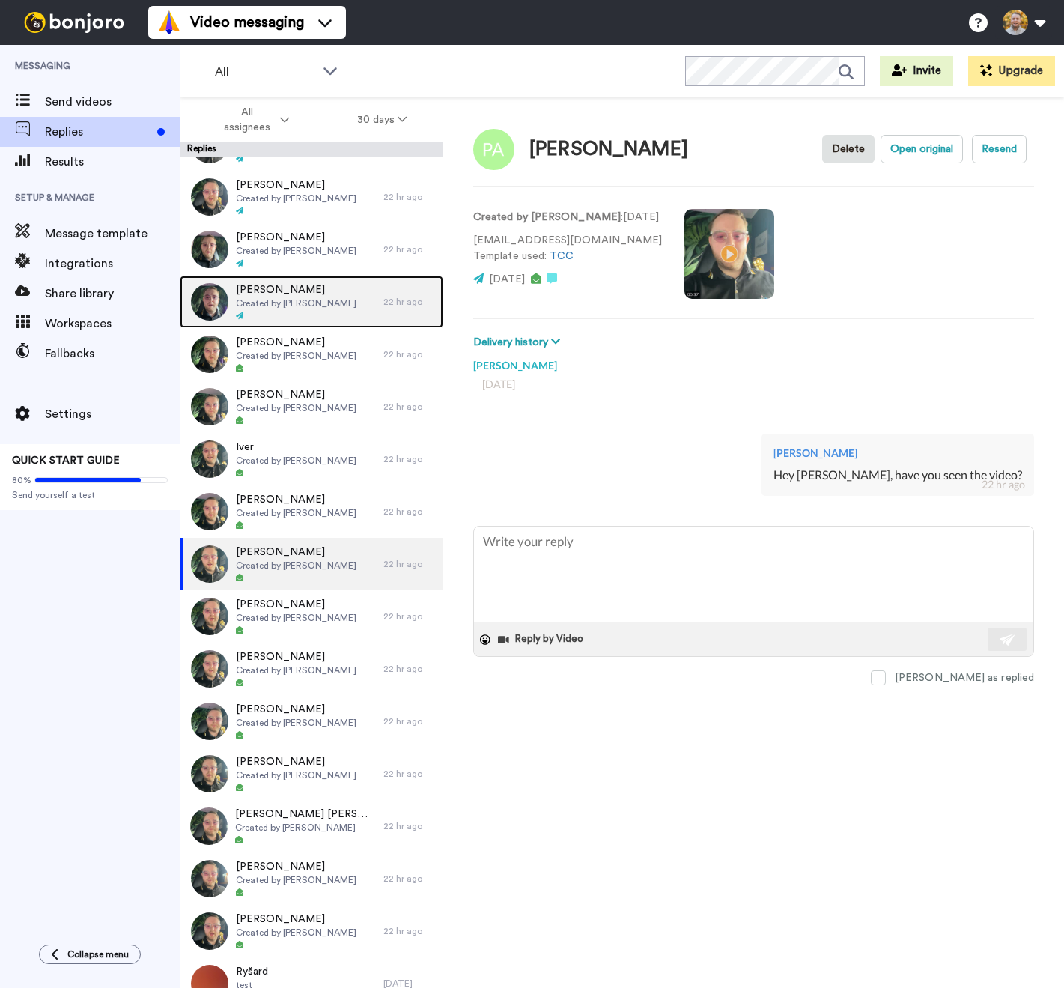
click at [326, 293] on span "Hannah Tamayo" at bounding box center [296, 289] width 121 height 15
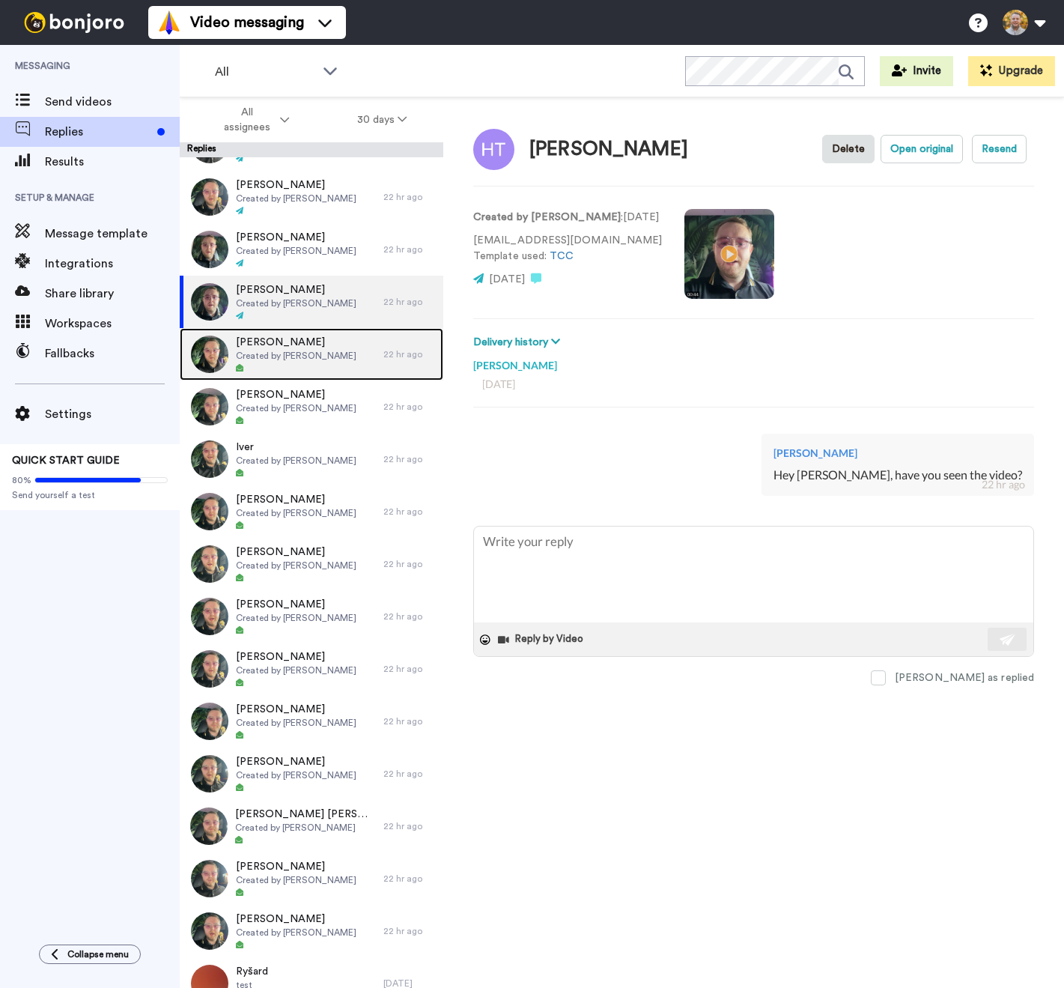
click at [300, 360] on span "Created by Danny Roberts" at bounding box center [296, 356] width 121 height 12
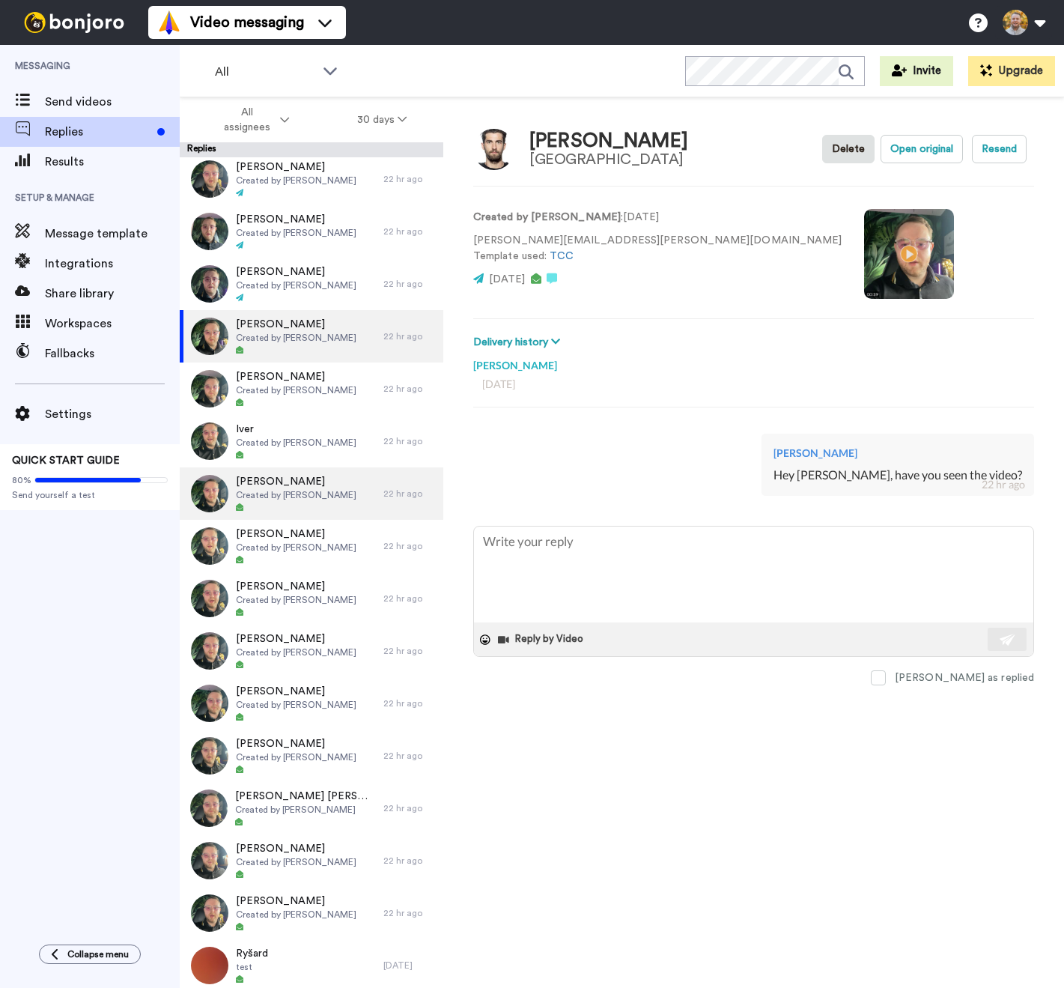
scroll to position [1100, 0]
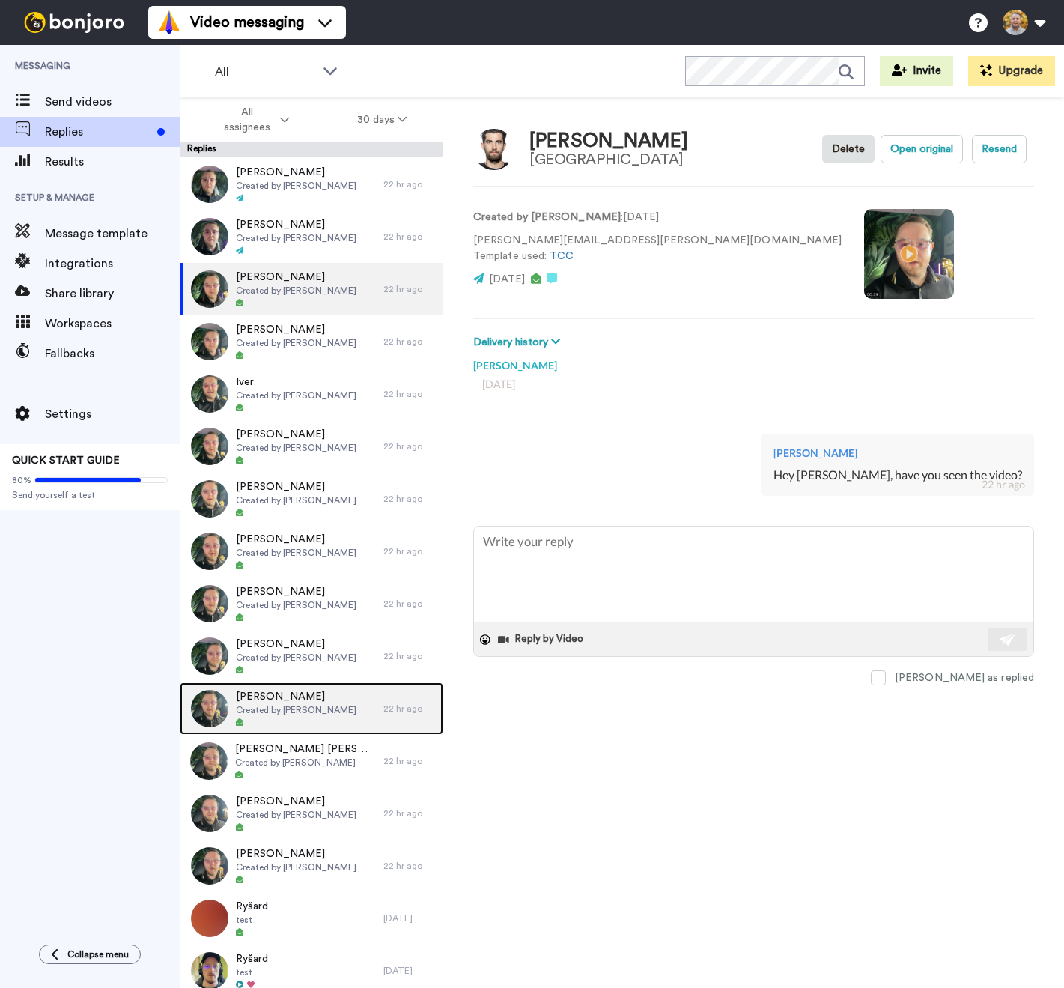
click at [321, 710] on span "Created by Danny Roberts" at bounding box center [296, 710] width 121 height 12
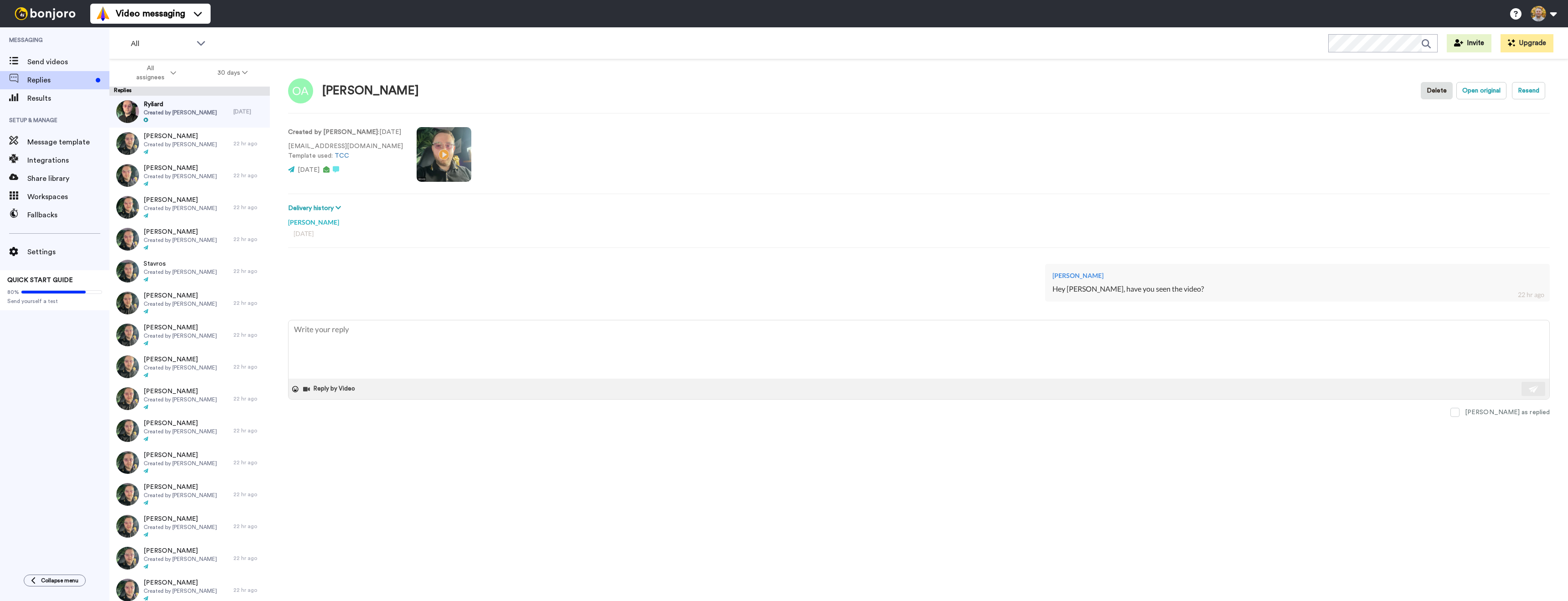
type textarea "x"
